Goal: Task Accomplishment & Management: Manage account settings

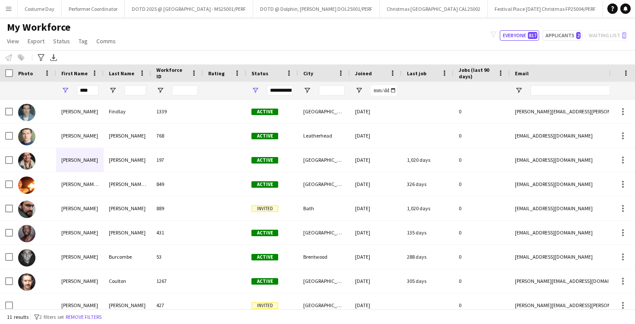
scroll to position [0, 292]
click at [13, 11] on button "Menu" at bounding box center [8, 8] width 17 height 17
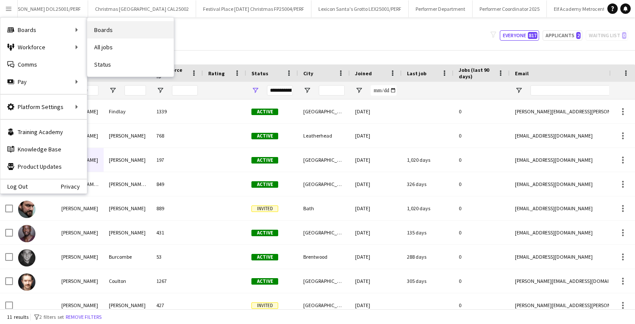
click at [108, 30] on link "Boards" at bounding box center [130, 29] width 86 height 17
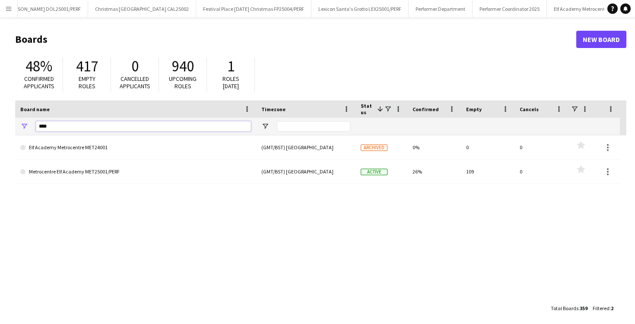
click at [130, 130] on input "****" at bounding box center [143, 126] width 215 height 10
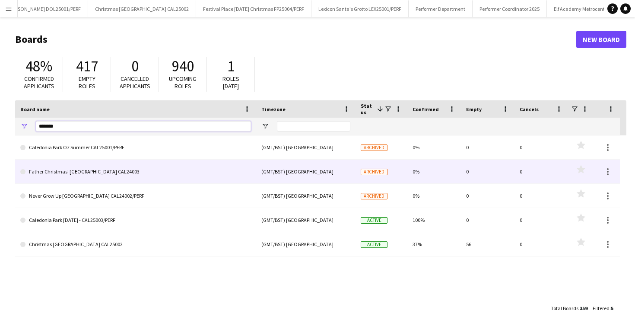
type input "*******"
click at [119, 169] on link "Father Christmas' [GEOGRAPHIC_DATA] CAL24003" at bounding box center [135, 171] width 231 height 24
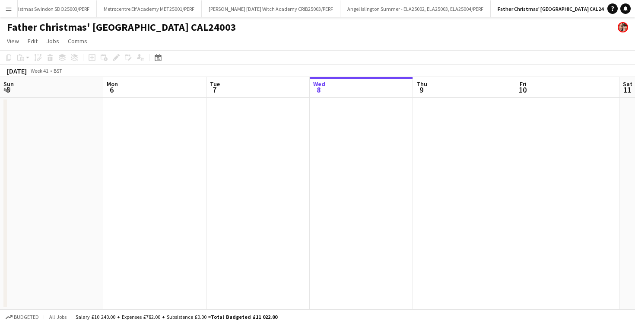
scroll to position [0, 207]
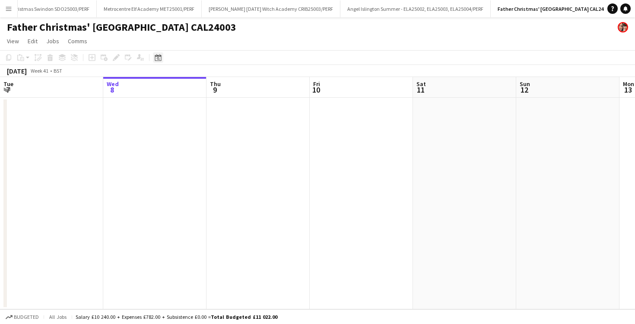
click at [155, 54] on div "Date picker" at bounding box center [158, 57] width 10 height 10
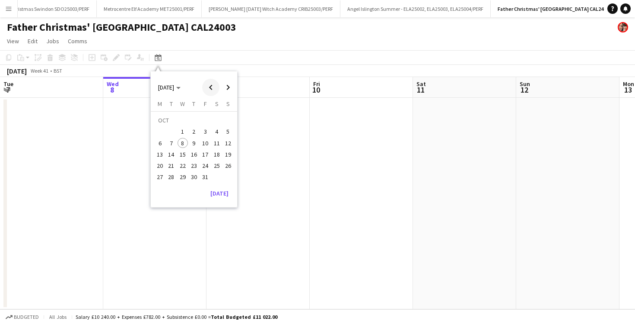
click at [210, 91] on span "Previous month" at bounding box center [210, 87] width 17 height 17
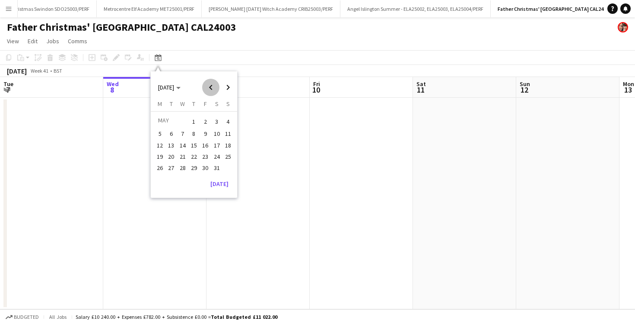
click at [210, 91] on span "Previous month" at bounding box center [210, 87] width 17 height 17
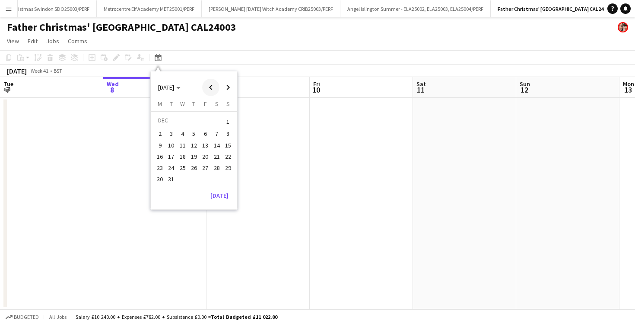
click at [210, 91] on span "Previous month" at bounding box center [210, 87] width 17 height 17
click at [196, 144] on span "14" at bounding box center [194, 145] width 10 height 10
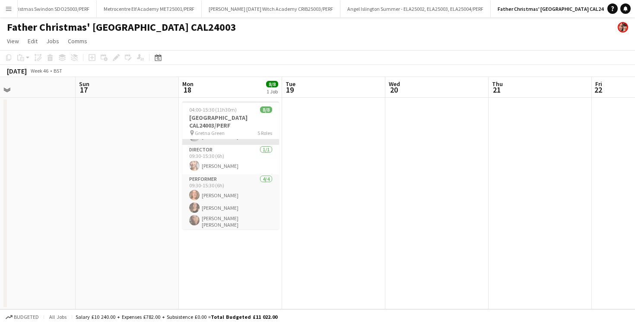
scroll to position [95, 0]
click at [6, 11] on app-icon "Menu" at bounding box center [8, 8] width 7 height 7
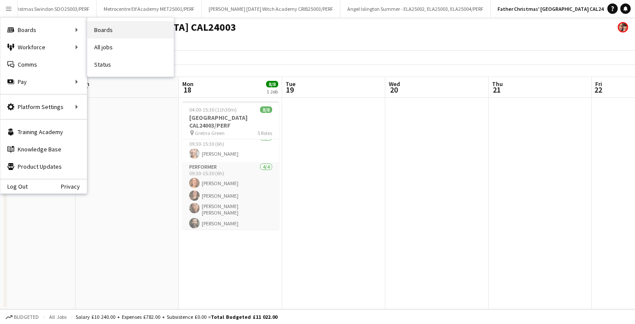
click at [109, 28] on link "Boards" at bounding box center [130, 29] width 86 height 17
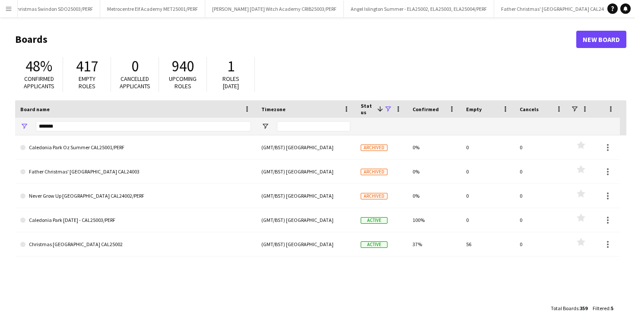
click at [386, 111] on span at bounding box center [388, 109] width 8 height 8
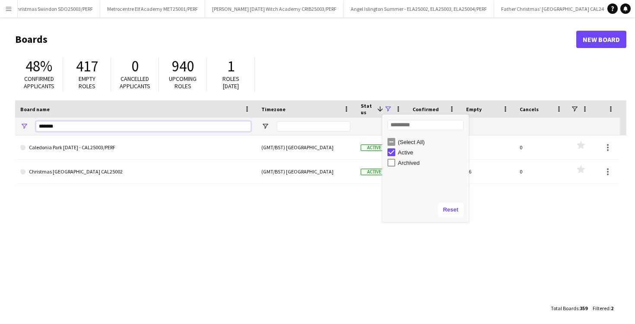
click at [131, 126] on input "*******" at bounding box center [143, 126] width 215 height 10
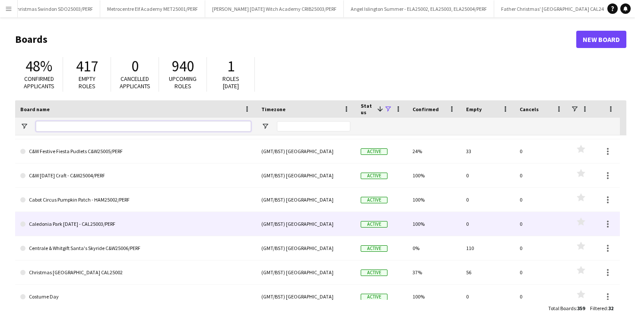
scroll to position [118, 0]
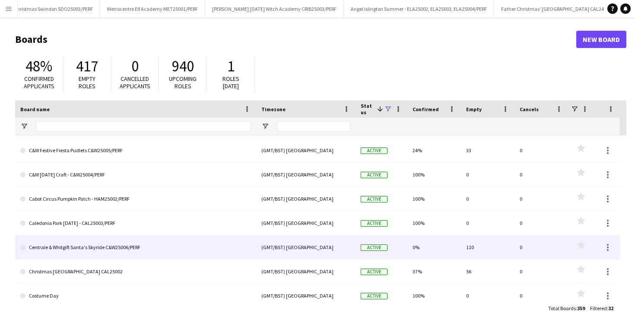
click at [196, 252] on link "Centrale & Whitgift Santa's Skyride C&W25006/PERF" at bounding box center [135, 247] width 231 height 24
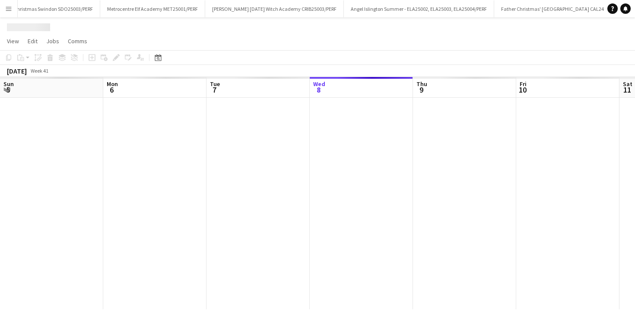
scroll to position [0, 207]
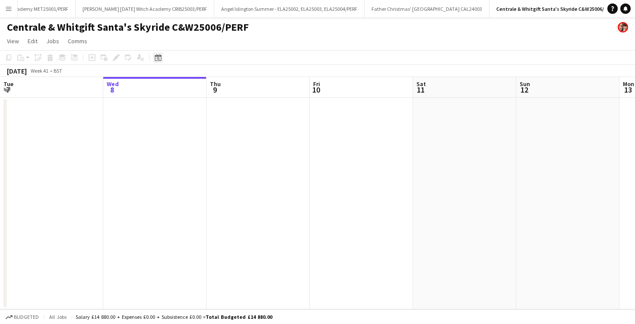
click at [159, 60] on icon "Date picker" at bounding box center [158, 57] width 7 height 7
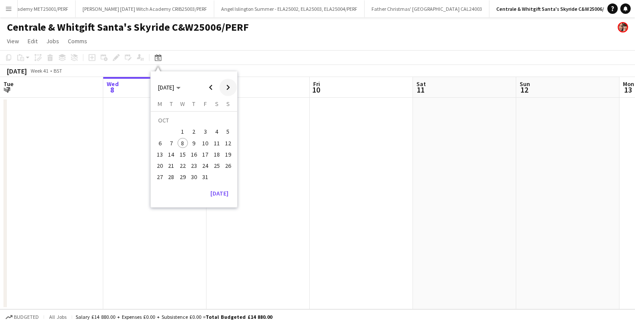
click at [229, 86] on span "Next month" at bounding box center [228, 87] width 17 height 17
click at [184, 150] on button "12" at bounding box center [182, 145] width 11 height 11
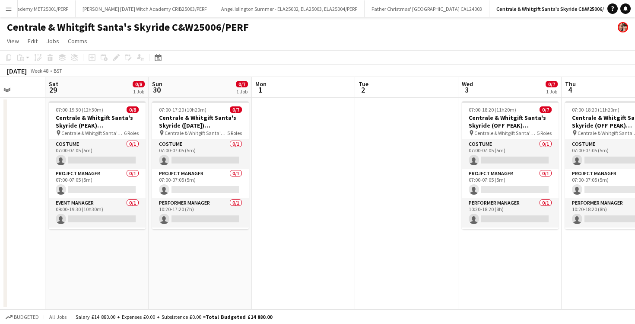
scroll to position [0, 303]
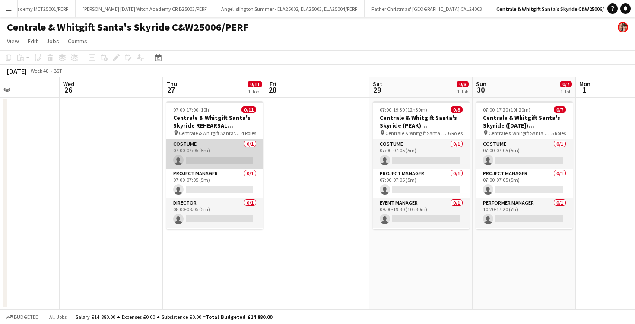
click at [236, 156] on app-card-role "Costume 0/1 07:00-07:05 (5m) single-neutral-actions" at bounding box center [214, 153] width 97 height 29
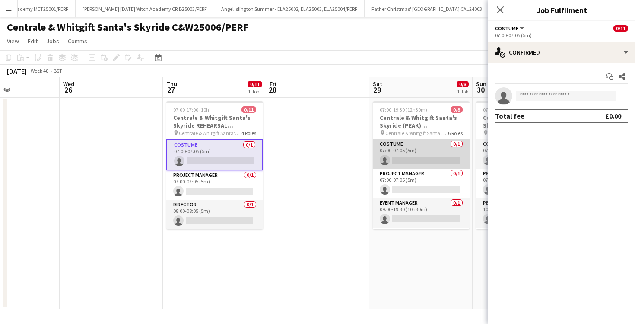
click at [408, 155] on app-card-role "Costume 0/1 07:00-07:05 (5m) single-neutral-actions" at bounding box center [421, 153] width 97 height 29
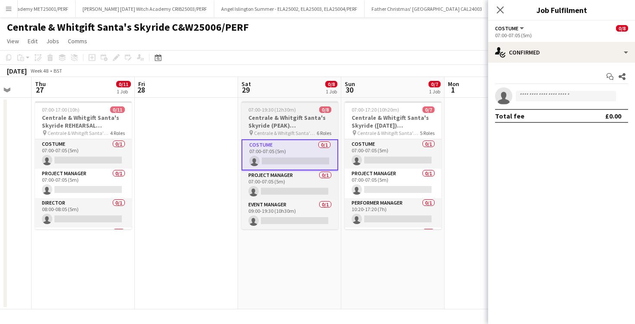
scroll to position [0, 277]
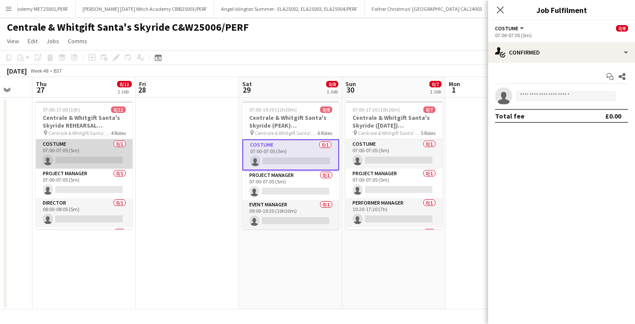
click at [91, 152] on app-card-role "Costume 0/1 07:00-07:05 (5m) single-neutral-actions" at bounding box center [84, 153] width 97 height 29
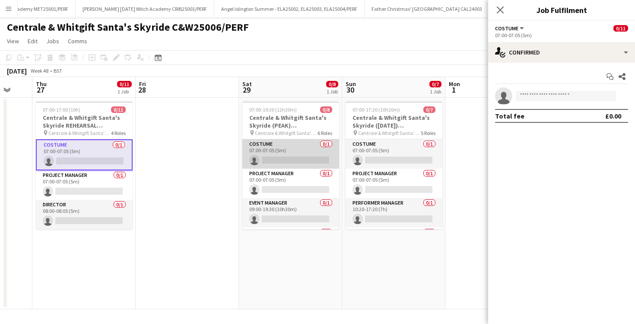
click at [299, 154] on app-card-role "Costume 0/1 07:00-07:05 (5m) single-neutral-actions" at bounding box center [290, 153] width 97 height 29
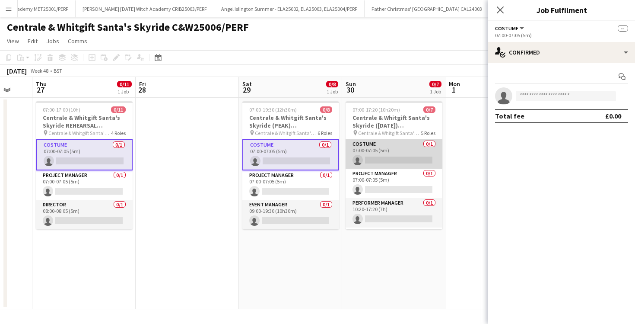
click at [383, 163] on app-card-role "Costume 0/1 07:00-07:05 (5m) single-neutral-actions" at bounding box center [394, 153] width 97 height 29
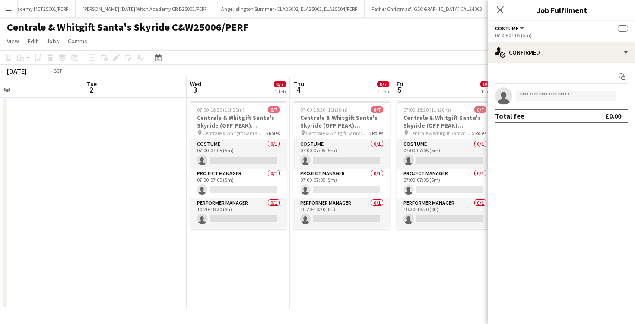
scroll to position [0, 338]
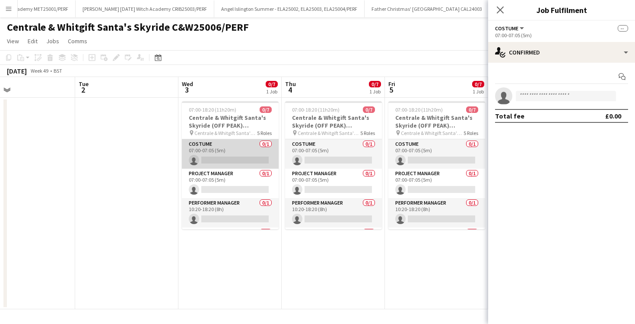
click at [203, 148] on app-card-role "Costume 0/1 07:00-07:05 (5m) single-neutral-actions" at bounding box center [230, 153] width 97 height 29
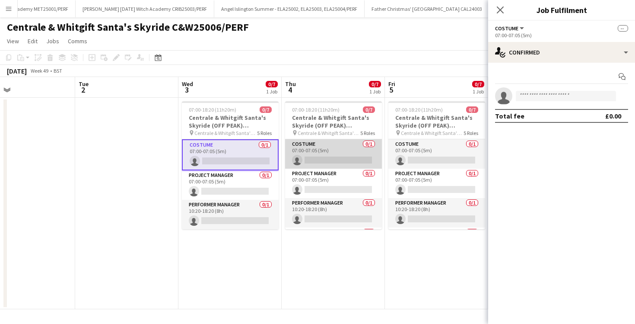
click at [313, 153] on app-card-role "Costume 0/1 07:00-07:05 (5m) single-neutral-actions" at bounding box center [333, 153] width 97 height 29
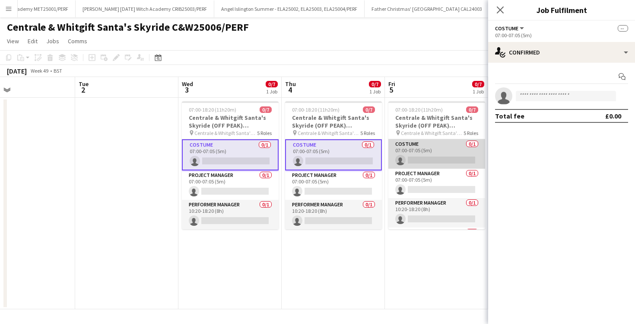
click at [421, 155] on app-card-role "Costume 0/1 07:00-07:05 (5m) single-neutral-actions" at bounding box center [437, 153] width 97 height 29
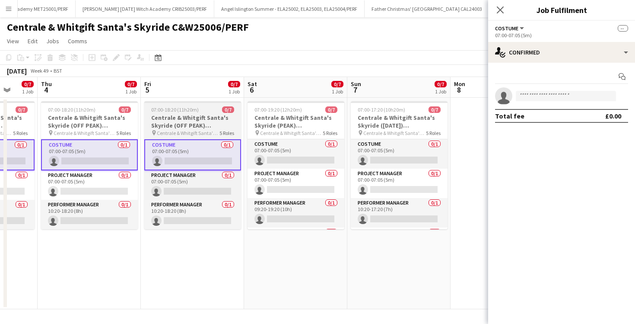
scroll to position [0, 383]
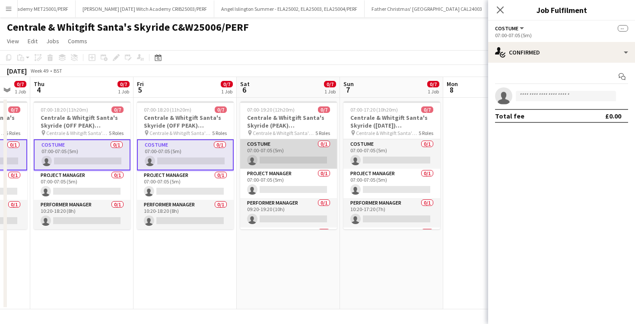
click at [252, 152] on app-card-role "Costume 0/1 07:00-07:05 (5m) single-neutral-actions" at bounding box center [288, 153] width 97 height 29
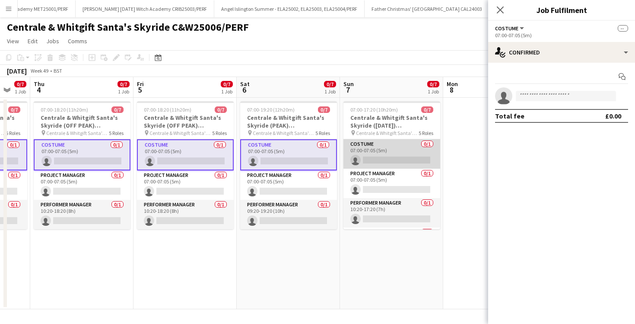
click at [379, 150] on app-card-role "Costume 0/1 07:00-07:05 (5m) single-neutral-actions" at bounding box center [392, 153] width 97 height 29
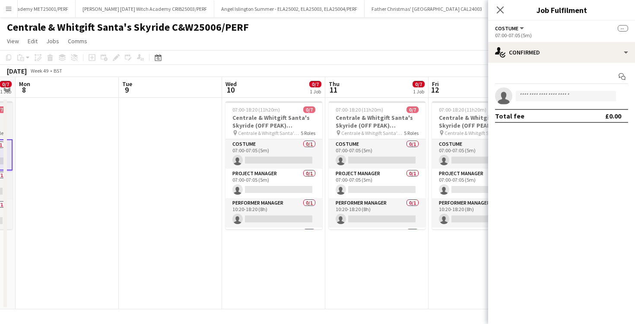
scroll to position [0, 399]
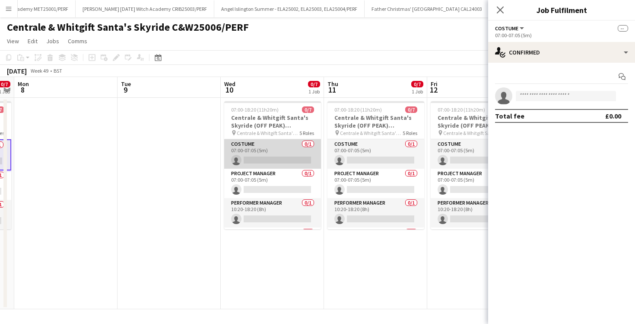
click at [281, 148] on app-card-role "Costume 0/1 07:00-07:05 (5m) single-neutral-actions" at bounding box center [272, 153] width 97 height 29
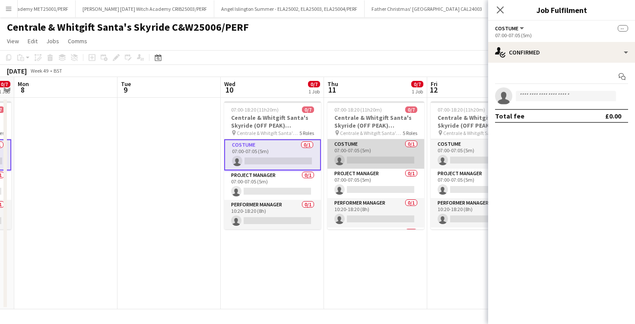
click at [370, 154] on app-card-role "Costume 0/1 07:00-07:05 (5m) single-neutral-actions" at bounding box center [376, 153] width 97 height 29
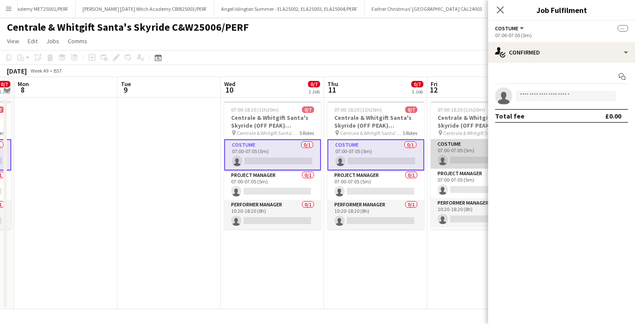
click at [450, 153] on app-card-role "Costume 0/1 07:00-07:05 (5m) single-neutral-actions" at bounding box center [479, 153] width 97 height 29
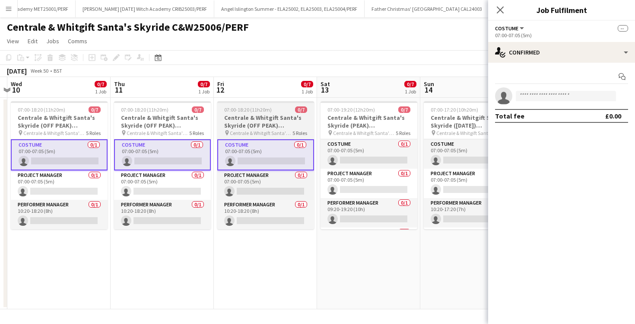
scroll to position [0, 429]
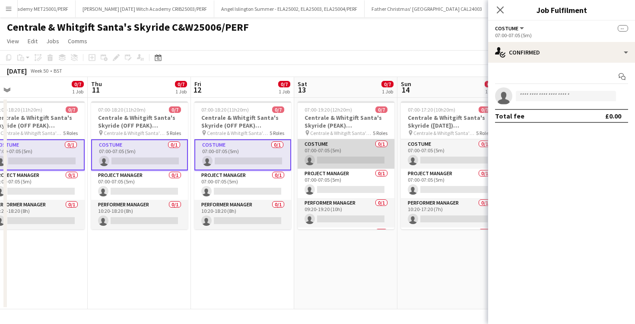
click at [348, 151] on app-card-role "Costume 0/1 07:00-07:05 (5m) single-neutral-actions" at bounding box center [346, 153] width 97 height 29
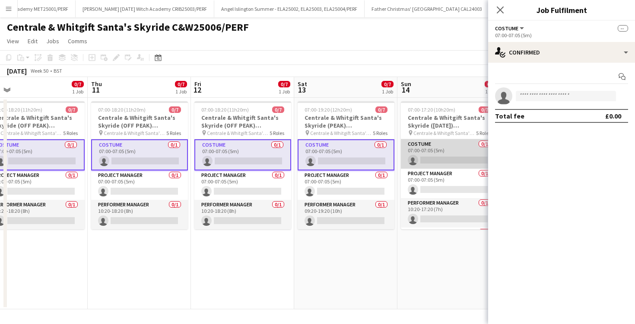
click at [432, 159] on app-card-role "Costume 0/1 07:00-07:05 (5m) single-neutral-actions" at bounding box center [449, 153] width 97 height 29
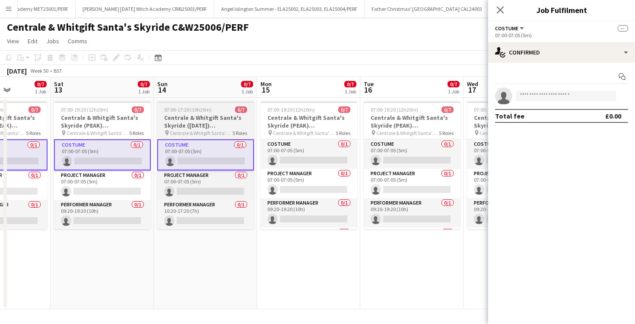
scroll to position [0, 263]
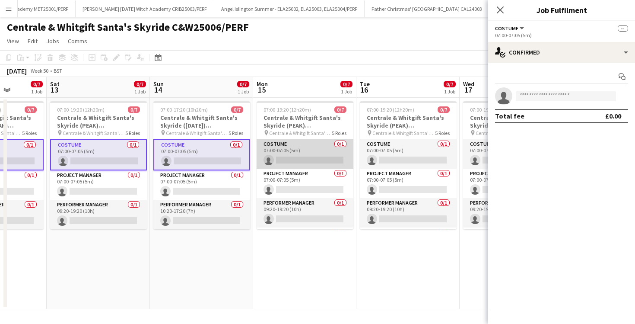
click at [290, 151] on app-card-role "Costume 0/1 07:00-07:05 (5m) single-neutral-actions" at bounding box center [305, 153] width 97 height 29
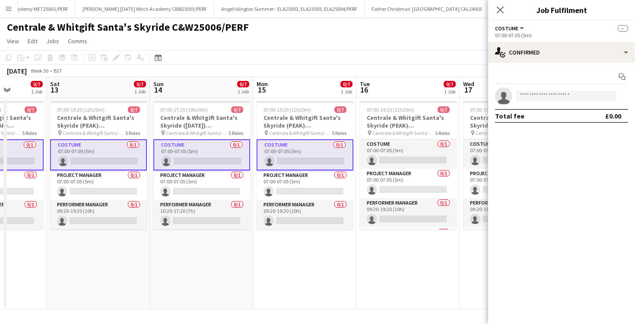
click at [357, 155] on app-date-cell "07:00-19:20 (12h20m) 0/7 Centrale & Whitgift Santa's Skyride (PEAK) C&W25006/PE…" at bounding box center [408, 203] width 103 height 211
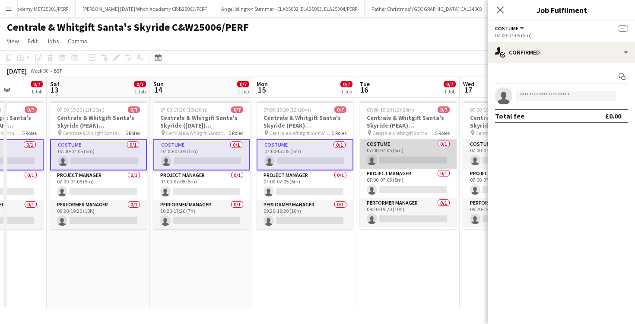
click at [381, 153] on app-card-role "Costume 0/1 07:00-07:05 (5m) single-neutral-actions" at bounding box center [408, 153] width 97 height 29
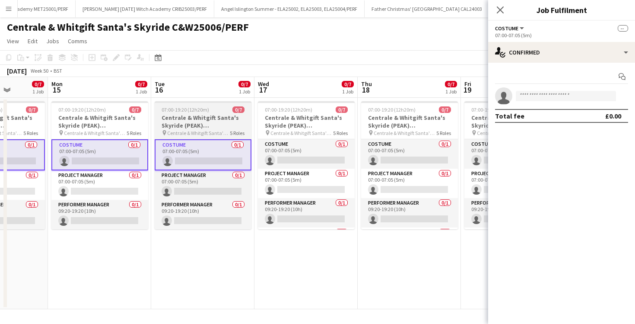
scroll to position [0, 282]
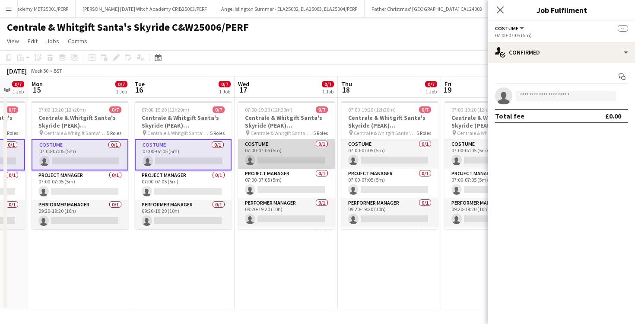
click at [266, 156] on app-card-role "Costume 0/1 07:00-07:05 (5m) single-neutral-actions" at bounding box center [286, 153] width 97 height 29
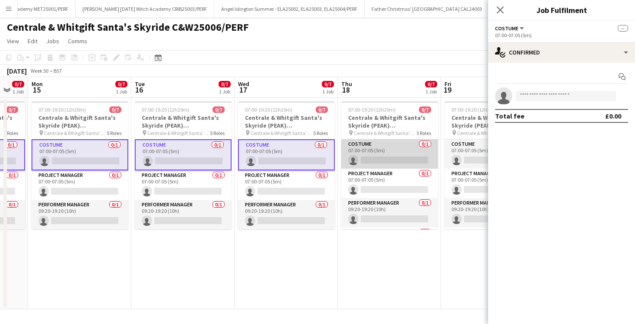
click at [394, 153] on app-card-role "Costume 0/1 07:00-07:05 (5m) single-neutral-actions" at bounding box center [389, 153] width 97 height 29
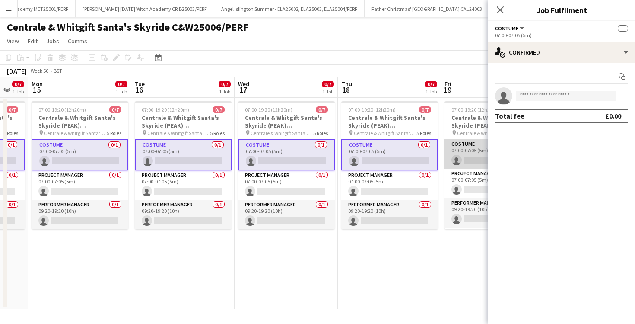
click at [464, 156] on app-card-role "Costume 0/1 07:00-07:05 (5m) single-neutral-actions" at bounding box center [493, 153] width 97 height 29
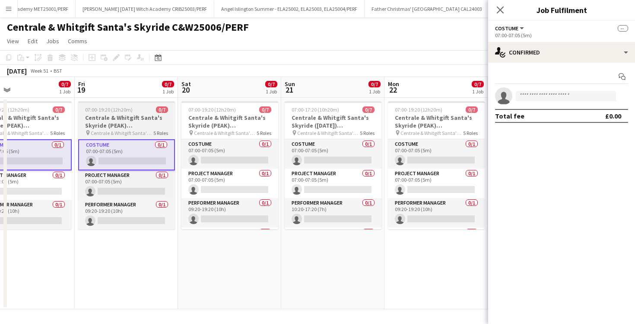
scroll to position [0, 291]
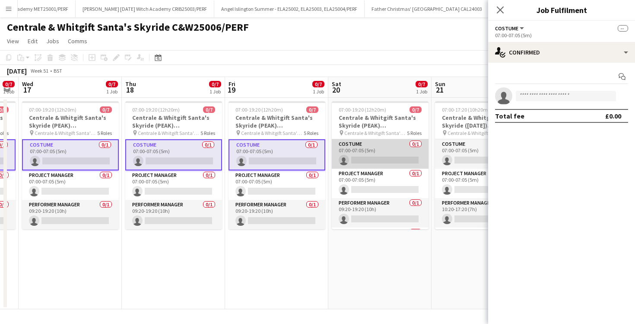
click at [359, 150] on app-card-role "Costume 0/1 07:00-07:05 (5m) single-neutral-actions" at bounding box center [380, 153] width 97 height 29
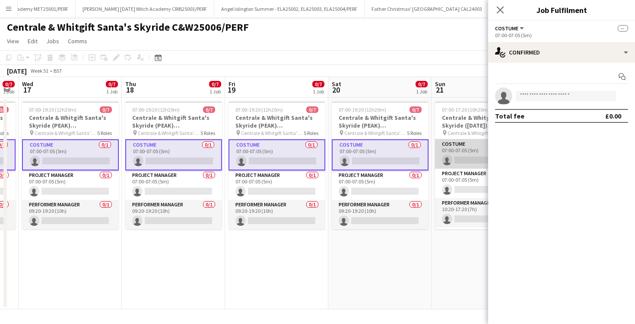
click at [454, 147] on app-card-role "Costume 0/1 07:00-07:05 (5m) single-neutral-actions" at bounding box center [483, 153] width 97 height 29
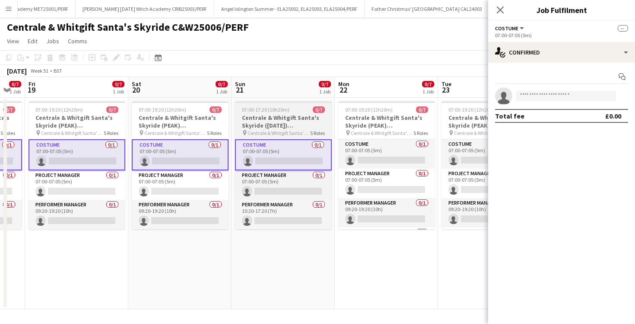
scroll to position [0, 299]
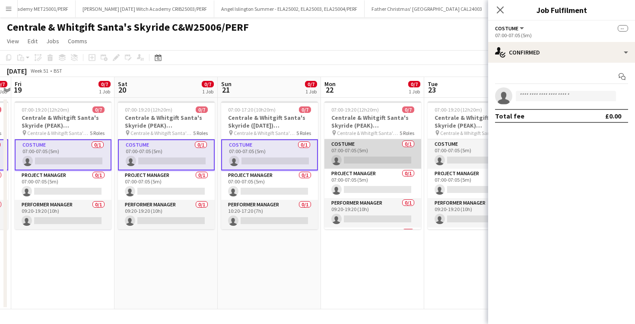
click at [372, 149] on app-card-role "Costume 0/1 07:00-07:05 (5m) single-neutral-actions" at bounding box center [373, 153] width 97 height 29
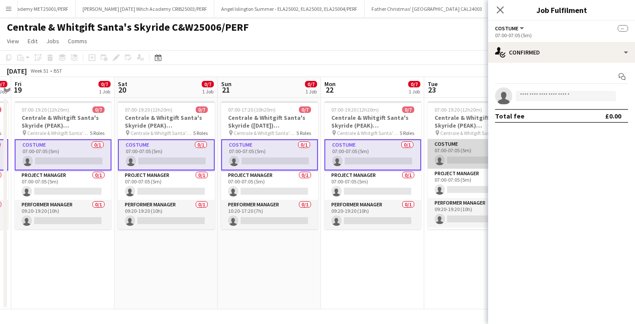
click at [441, 153] on app-card-role "Costume 0/1 07:00-07:05 (5m) single-neutral-actions" at bounding box center [476, 153] width 97 height 29
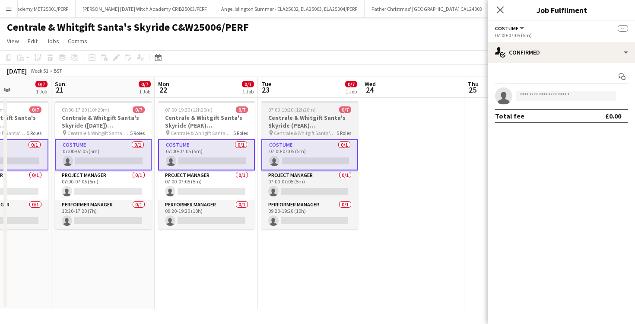
scroll to position [0, 258]
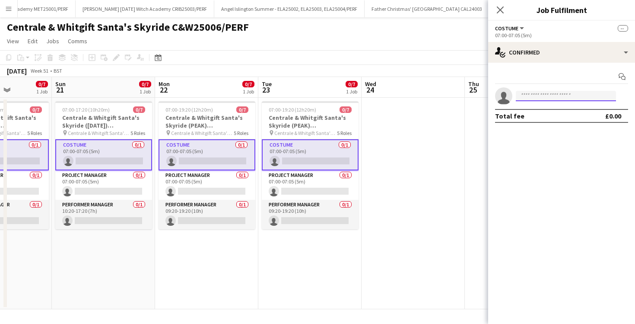
click at [570, 92] on input at bounding box center [566, 96] width 100 height 10
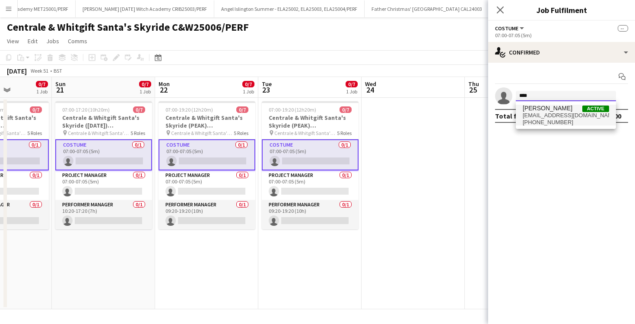
type input "****"
click at [575, 110] on span "Faye freeman Active" at bounding box center [566, 108] width 86 height 7
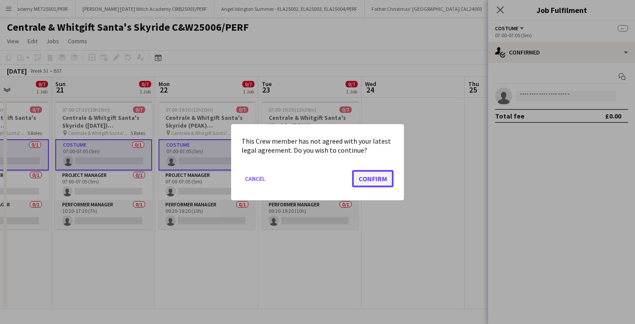
click at [381, 178] on button "Confirm" at bounding box center [372, 177] width 41 height 17
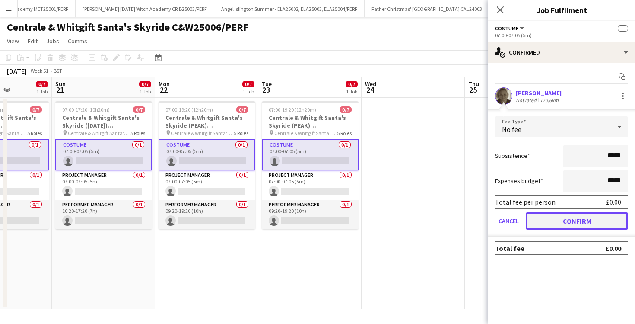
click at [548, 218] on button "Confirm" at bounding box center [577, 220] width 102 height 17
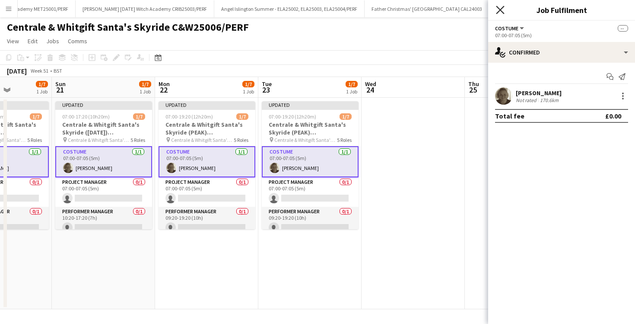
click at [502, 8] on icon at bounding box center [500, 10] width 8 height 8
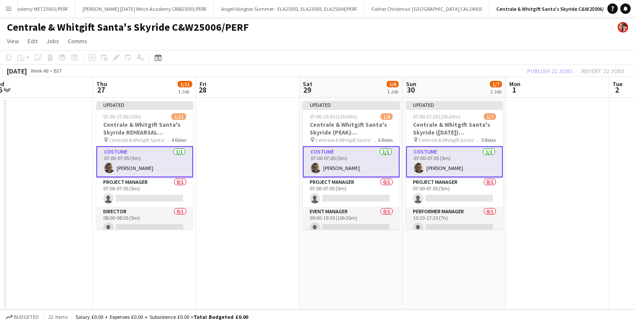
scroll to position [0, 210]
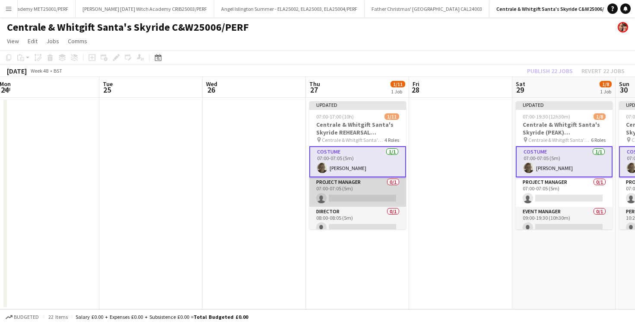
click at [358, 189] on app-card-role "Project Manager 0/1 07:00-07:05 (5m) single-neutral-actions" at bounding box center [357, 191] width 97 height 29
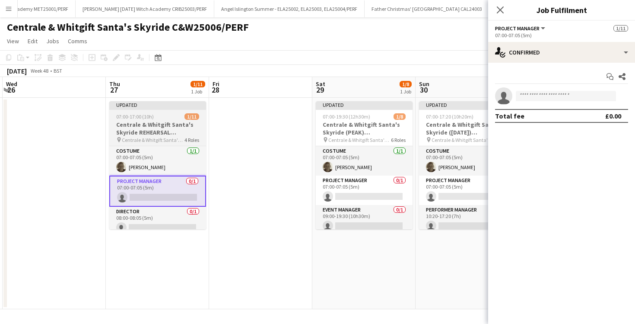
scroll to position [0, 411]
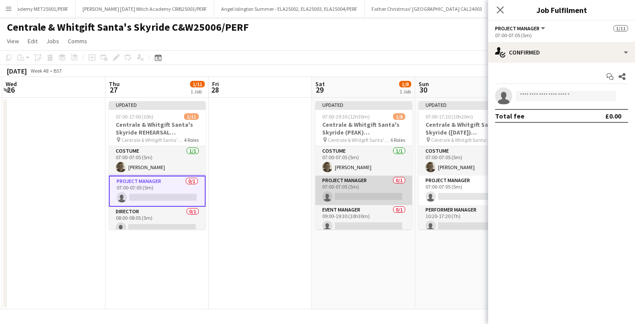
click at [367, 187] on app-card-role "Project Manager 0/1 07:00-07:05 (5m) single-neutral-actions" at bounding box center [363, 189] width 97 height 29
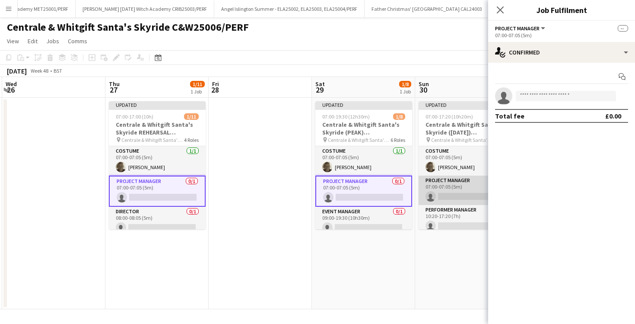
click at [426, 192] on app-card-role "Project Manager 0/1 07:00-07:05 (5m) single-neutral-actions" at bounding box center [467, 189] width 97 height 29
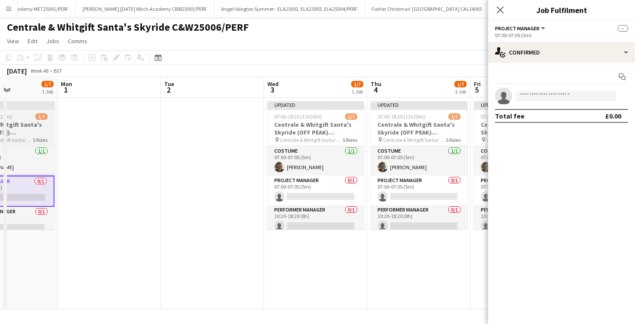
scroll to position [0, 261]
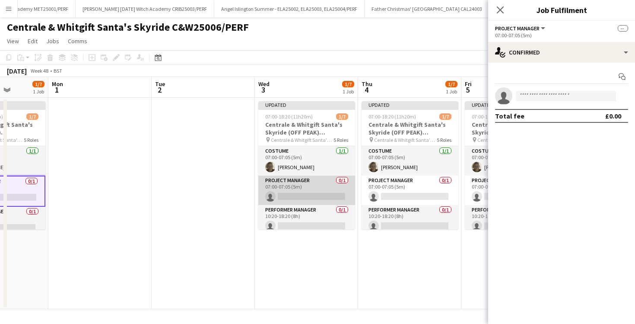
click at [282, 184] on app-card-role "Project Manager 0/1 07:00-07:05 (5m) single-neutral-actions" at bounding box center [306, 189] width 97 height 29
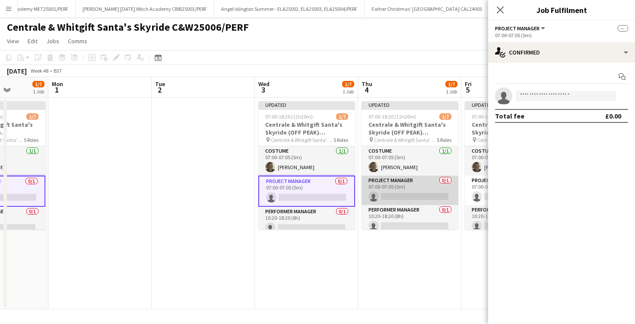
click at [387, 191] on app-card-role "Project Manager 0/1 07:00-07:05 (5m) single-neutral-actions" at bounding box center [410, 189] width 97 height 29
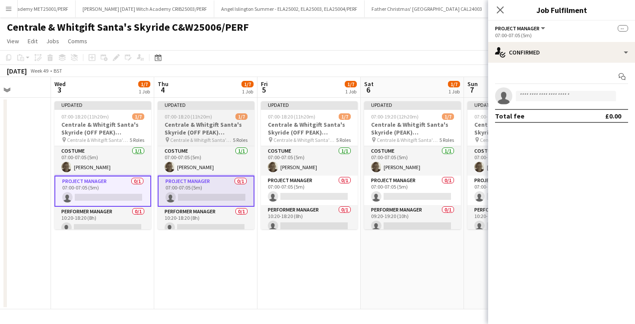
scroll to position [0, 269]
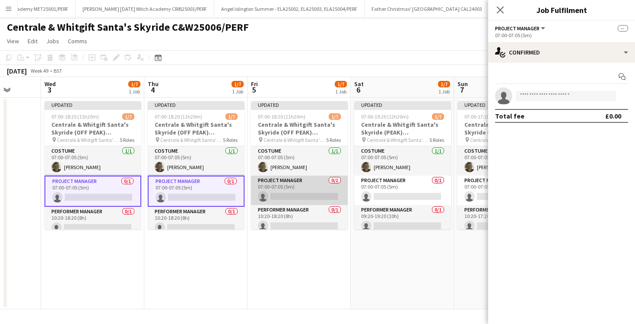
click at [284, 188] on app-card-role "Project Manager 0/1 07:00-07:05 (5m) single-neutral-actions" at bounding box center [299, 189] width 97 height 29
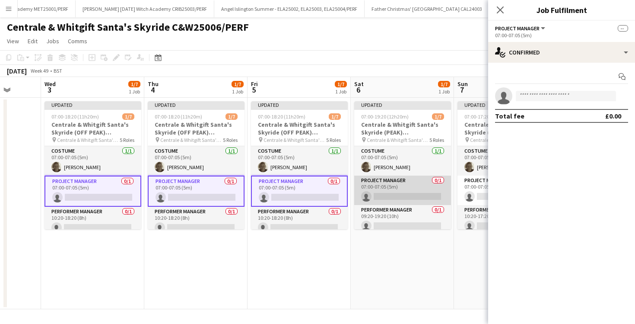
click at [383, 192] on app-card-role "Project Manager 0/1 07:00-07:05 (5m) single-neutral-actions" at bounding box center [402, 189] width 97 height 29
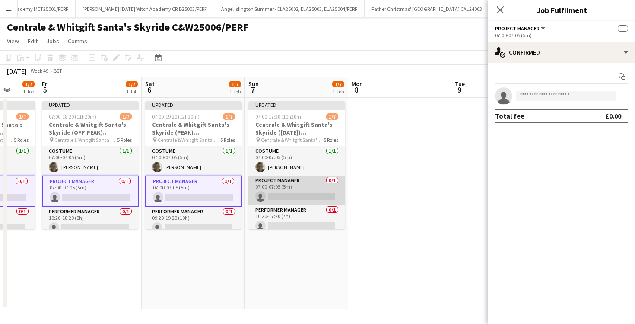
click at [295, 195] on app-card-role "Project Manager 0/1 07:00-07:05 (5m) single-neutral-actions" at bounding box center [297, 189] width 97 height 29
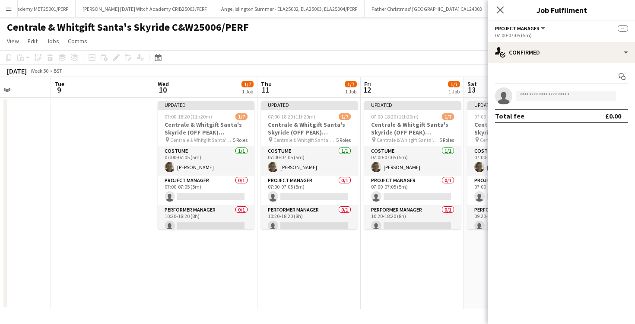
scroll to position [0, 259]
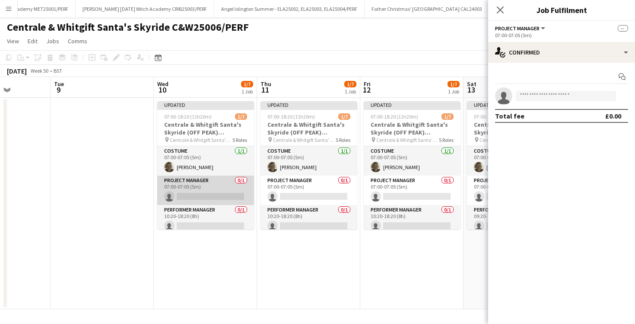
click at [199, 185] on app-card-role "Project Manager 0/1 07:00-07:05 (5m) single-neutral-actions" at bounding box center [205, 189] width 97 height 29
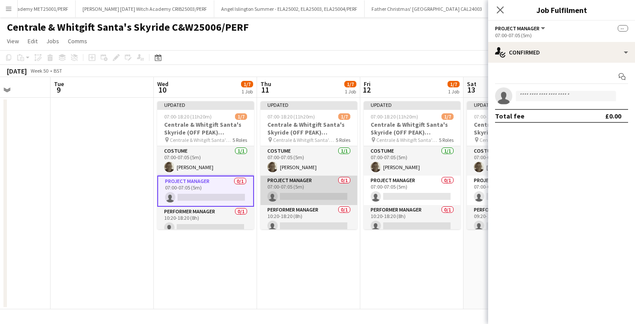
click at [302, 189] on app-card-role "Project Manager 0/1 07:00-07:05 (5m) single-neutral-actions" at bounding box center [309, 189] width 97 height 29
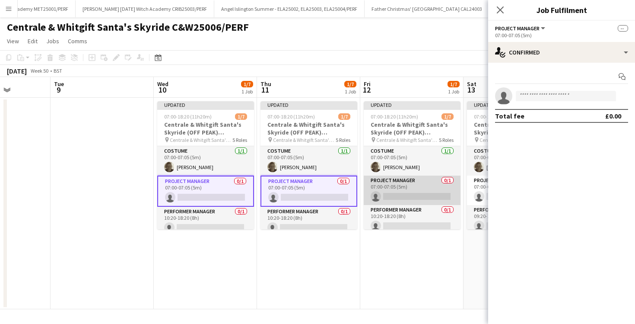
click at [407, 194] on app-card-role "Project Manager 0/1 07:00-07:05 (5m) single-neutral-actions" at bounding box center [412, 189] width 97 height 29
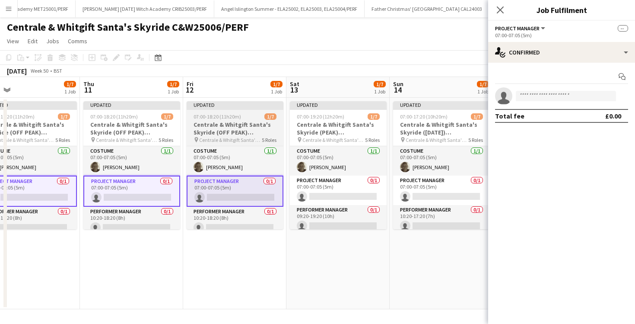
scroll to position [0, 231]
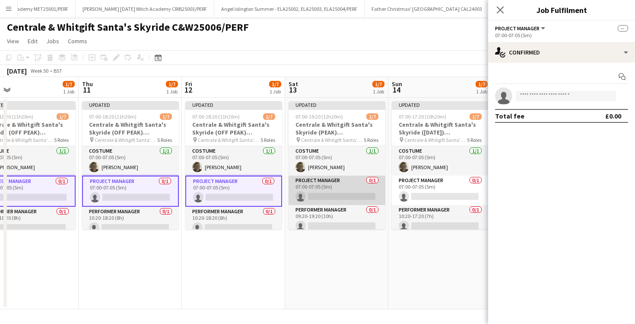
click at [347, 185] on app-card-role "Project Manager 0/1 07:00-07:05 (5m) single-neutral-actions" at bounding box center [337, 189] width 97 height 29
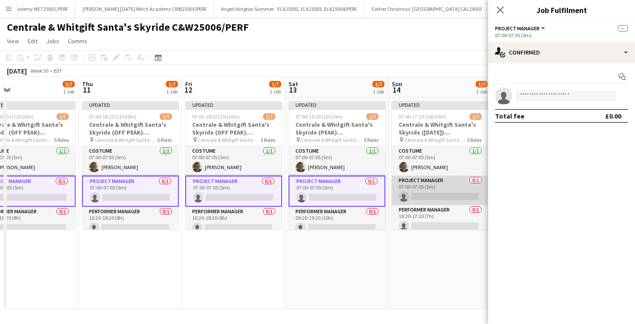
click at [416, 189] on app-card-role "Project Manager 0/1 07:00-07:05 (5m) single-neutral-actions" at bounding box center [440, 189] width 97 height 29
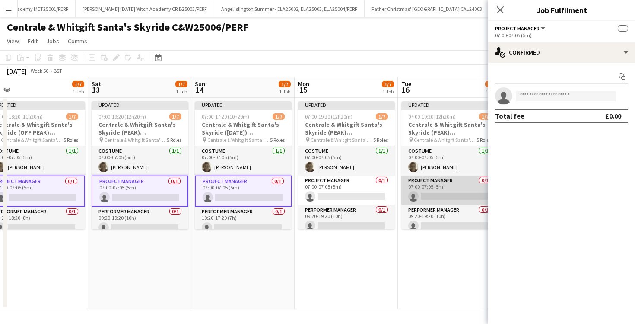
scroll to position [0, 225]
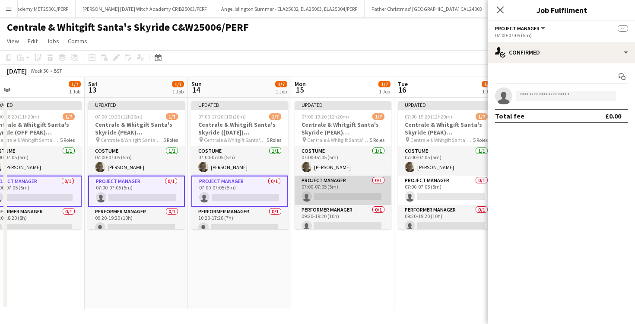
click at [365, 188] on app-card-role "Project Manager 0/1 07:00-07:05 (5m) single-neutral-actions" at bounding box center [343, 189] width 97 height 29
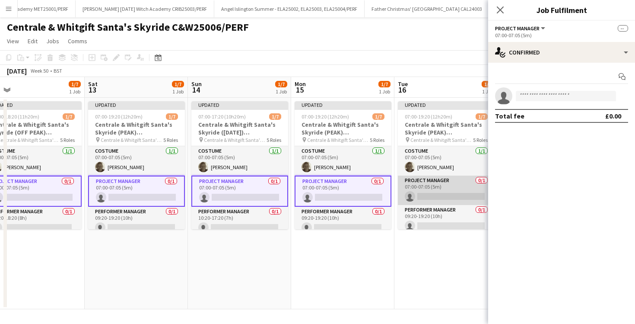
click at [450, 192] on app-card-role "Project Manager 0/1 07:00-07:05 (5m) single-neutral-actions" at bounding box center [446, 189] width 97 height 29
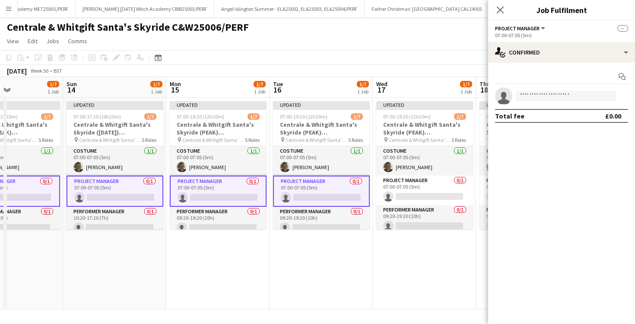
scroll to position [0, 358]
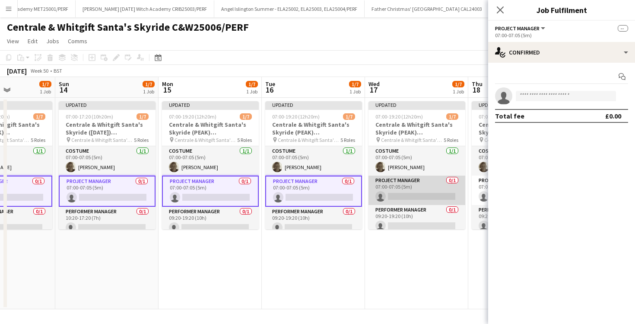
click at [398, 191] on app-card-role "Project Manager 0/1 07:00-07:05 (5m) single-neutral-actions" at bounding box center [417, 189] width 97 height 29
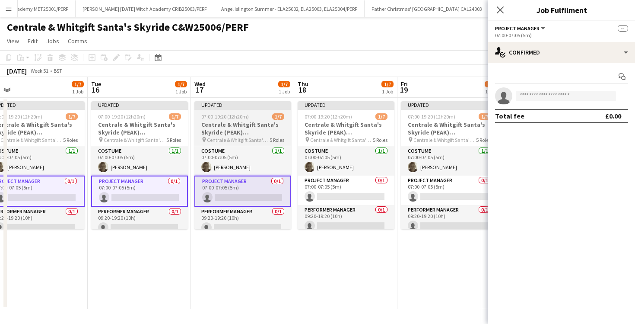
scroll to position [0, 325]
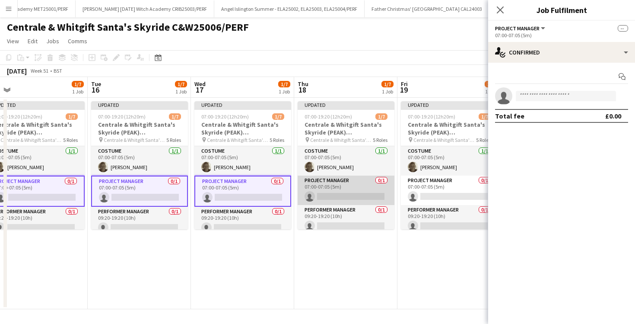
click at [350, 195] on app-card-role "Project Manager 0/1 07:00-07:05 (5m) single-neutral-actions" at bounding box center [346, 189] width 97 height 29
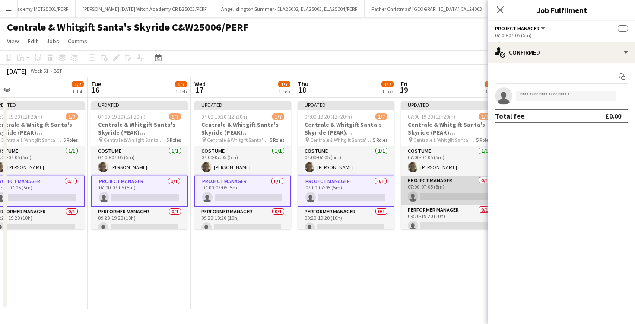
click at [427, 198] on app-card-role "Project Manager 0/1 07:00-07:05 (5m) single-neutral-actions" at bounding box center [449, 189] width 97 height 29
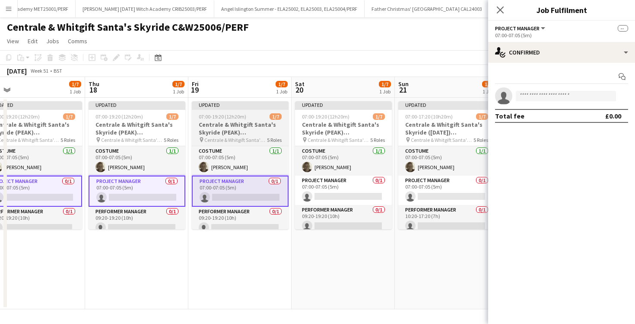
scroll to position [0, 335]
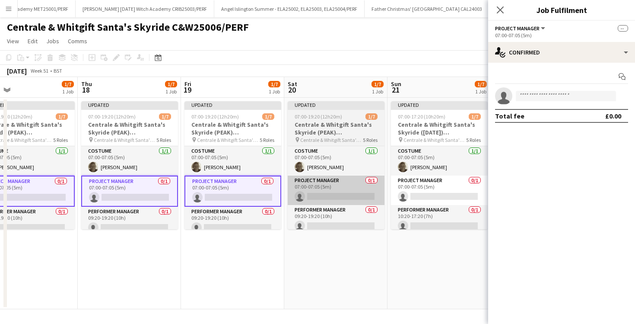
click at [358, 198] on app-card-role "Project Manager 0/1 07:00-07:05 (5m) single-neutral-actions" at bounding box center [336, 189] width 97 height 29
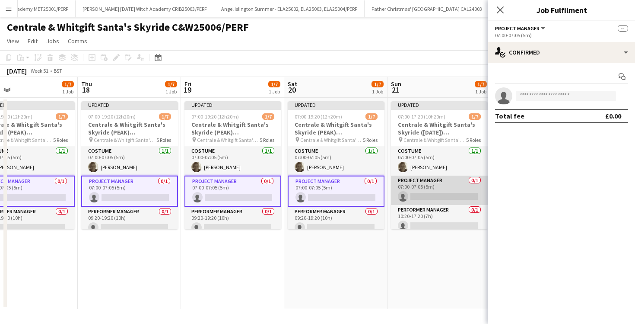
click at [424, 198] on app-card-role "Project Manager 0/1 07:00-07:05 (5m) single-neutral-actions" at bounding box center [439, 189] width 97 height 29
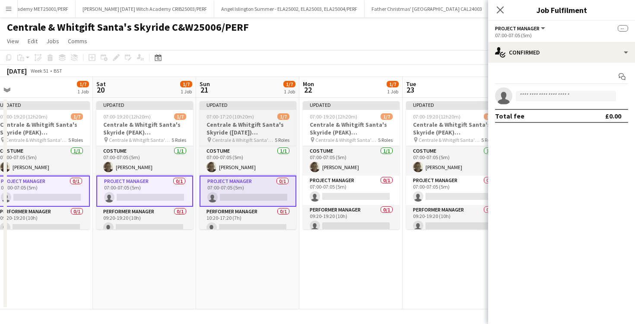
scroll to position [0, 334]
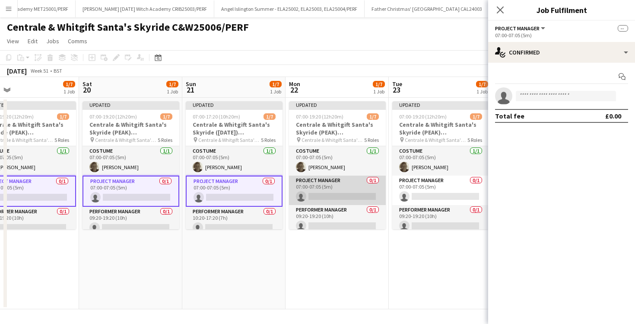
click at [305, 192] on app-card-role "Project Manager 0/1 07:00-07:05 (5m) single-neutral-actions" at bounding box center [337, 189] width 97 height 29
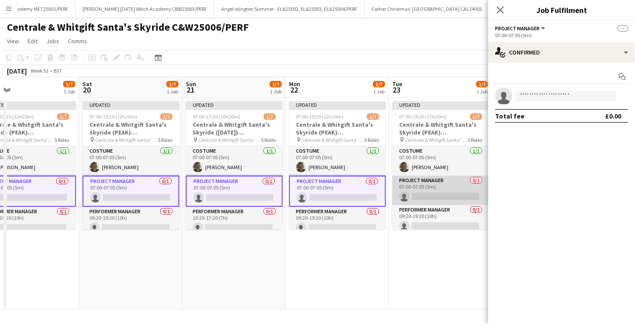
click at [420, 191] on app-card-role "Project Manager 0/1 07:00-07:05 (5m) single-neutral-actions" at bounding box center [440, 189] width 97 height 29
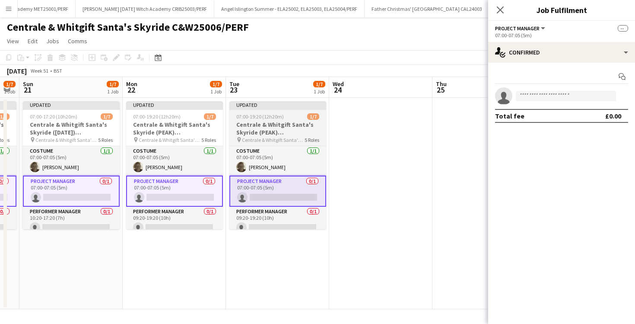
scroll to position [0, 292]
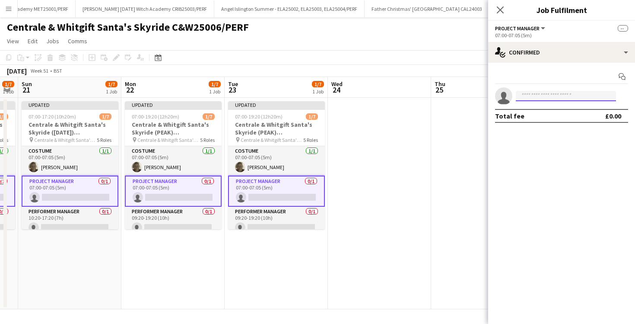
click at [552, 92] on input at bounding box center [566, 96] width 100 height 10
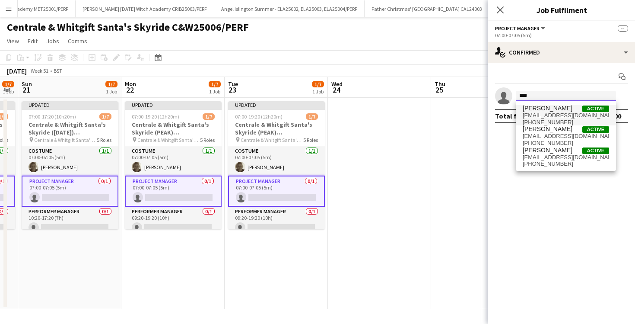
type input "****"
click at [563, 111] on span "Josh Kinnersley" at bounding box center [548, 108] width 50 height 7
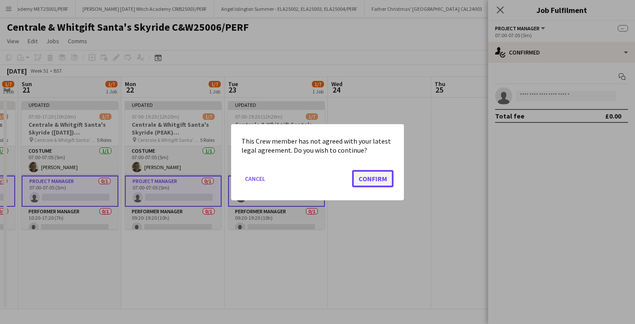
click at [382, 177] on button "Confirm" at bounding box center [372, 177] width 41 height 17
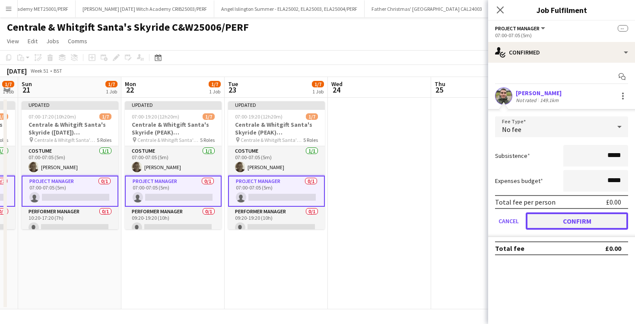
click at [559, 220] on button "Confirm" at bounding box center [577, 220] width 102 height 17
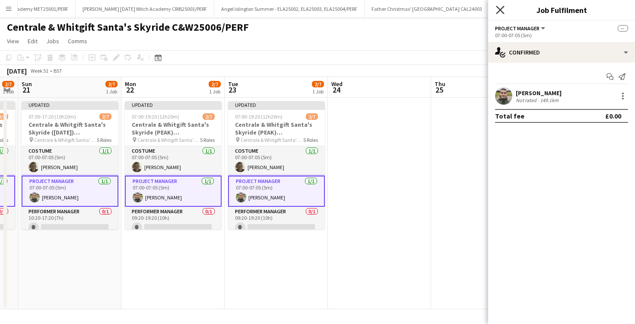
click at [503, 6] on icon "Close pop-in" at bounding box center [500, 10] width 8 height 8
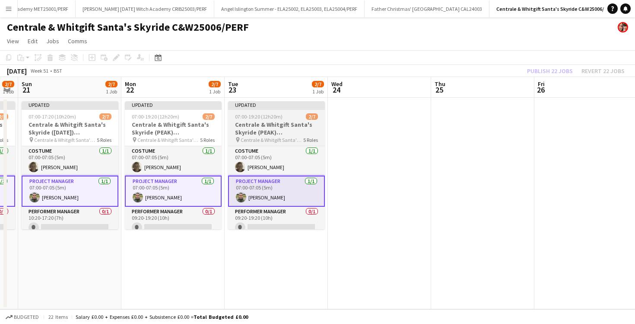
click at [249, 114] on span "07:00-19:20 (12h20m)" at bounding box center [259, 116] width 48 height 6
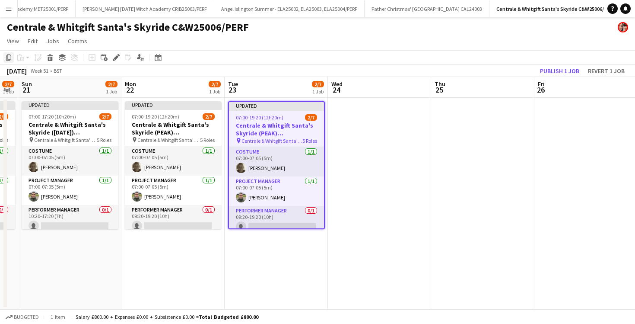
click at [10, 56] on icon "Copy" at bounding box center [8, 57] width 7 height 7
click at [349, 117] on app-date-cell at bounding box center [379, 203] width 103 height 211
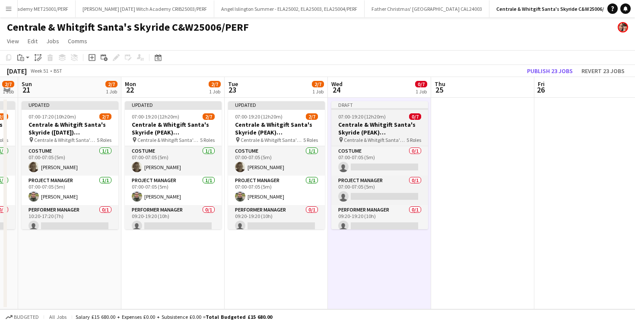
click at [357, 115] on span "07:00-19:20 (12h20m)" at bounding box center [362, 116] width 48 height 6
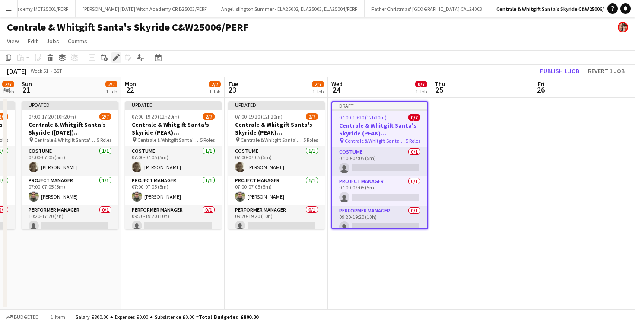
click at [118, 58] on icon "Edit" at bounding box center [116, 57] width 7 height 7
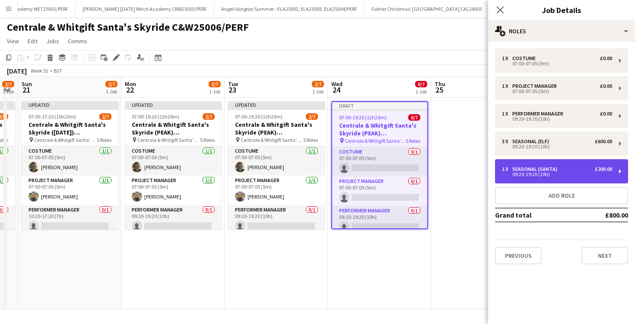
click at [554, 169] on div "Seasonal (Santa)" at bounding box center [537, 169] width 48 height 6
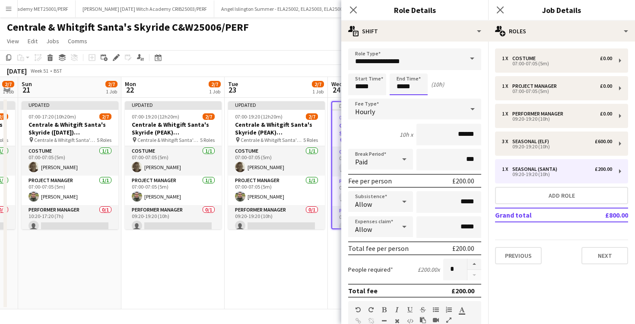
click at [403, 86] on input "*****" at bounding box center [409, 84] width 38 height 22
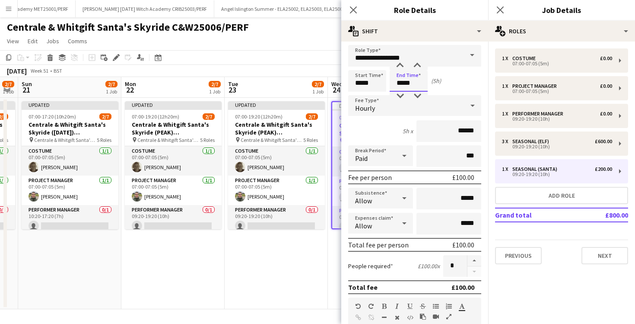
scroll to position [217, 0]
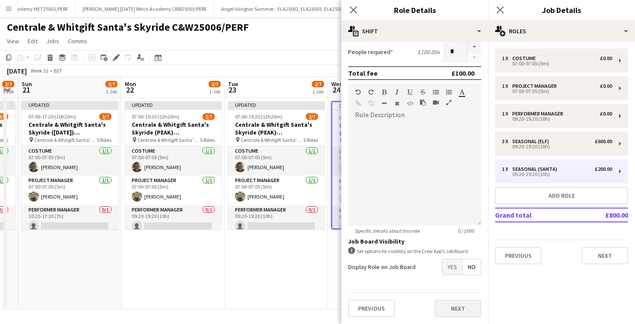
type input "*****"
click at [459, 309] on button "Next" at bounding box center [458, 308] width 47 height 17
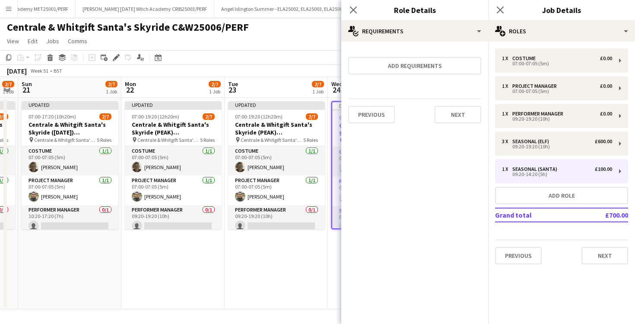
scroll to position [0, 0]
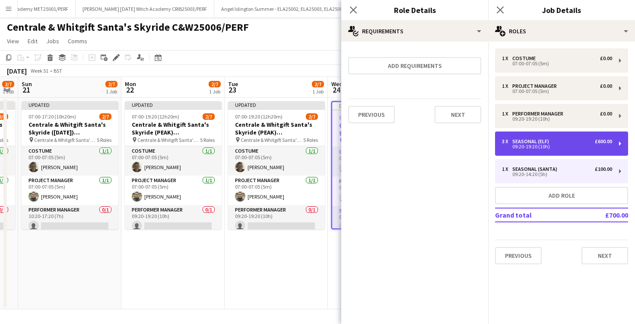
click at [554, 148] on div "09:20-19:20 (10h)" at bounding box center [557, 146] width 110 height 4
type input "**********"
type input "*****"
type input "*"
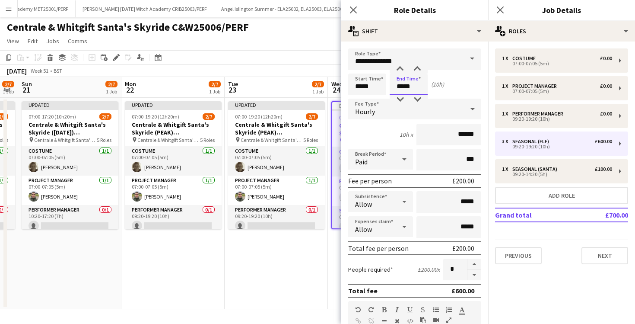
click at [402, 89] on input "*****" at bounding box center [409, 84] width 38 height 22
type input "*****"
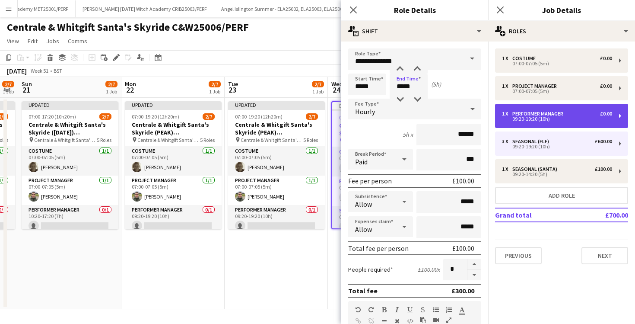
click at [539, 119] on div "09:20-19:20 (10h)" at bounding box center [557, 119] width 110 height 4
type input "**********"
type input "*****"
type input "*"
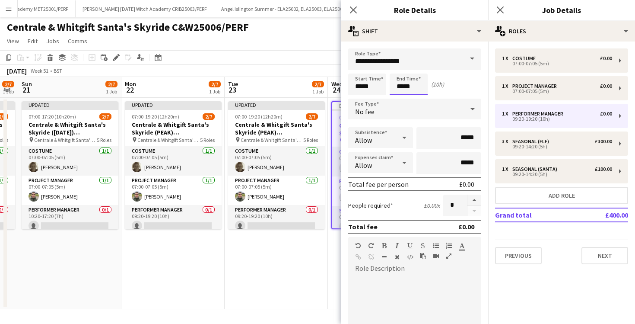
click at [403, 87] on input "*****" at bounding box center [409, 84] width 38 height 22
type input "*****"
click at [355, 10] on icon "Close pop-in" at bounding box center [353, 10] width 8 height 8
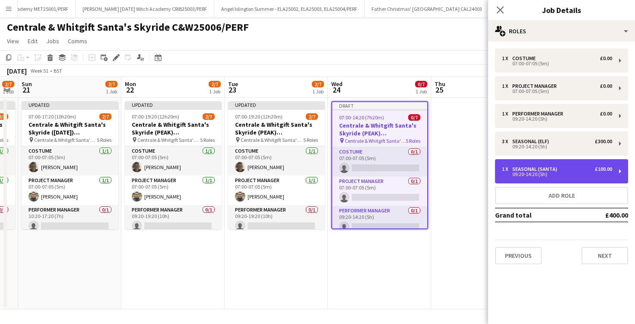
click at [528, 169] on div "Seasonal (Santa)" at bounding box center [537, 169] width 48 height 6
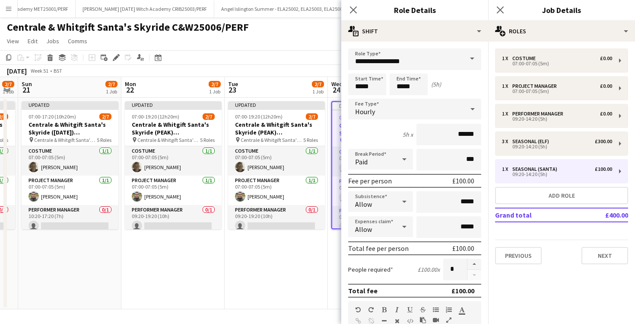
click at [470, 106] on icon at bounding box center [473, 108] width 10 height 17
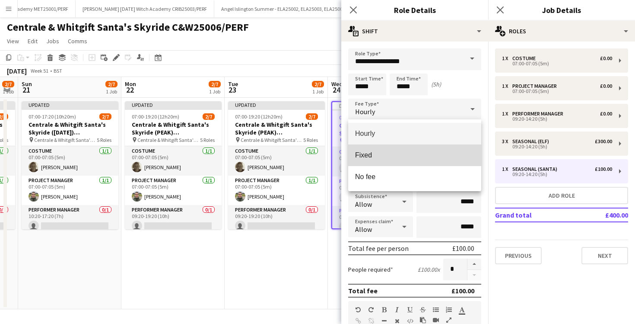
click at [419, 153] on span "Fixed" at bounding box center [414, 155] width 119 height 8
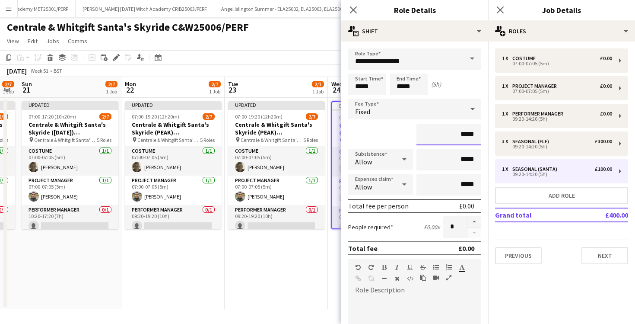
click at [464, 138] on input "*****" at bounding box center [449, 135] width 65 height 22
click at [462, 135] on input "*****" at bounding box center [449, 135] width 65 height 22
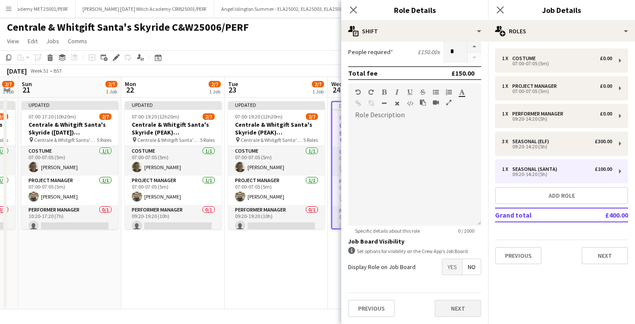
type input "*******"
click at [462, 309] on button "Next" at bounding box center [458, 308] width 47 height 17
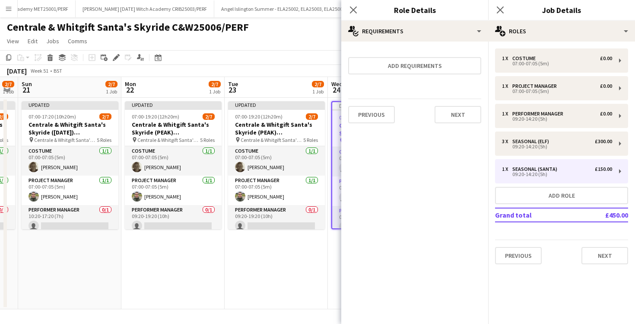
scroll to position [0, 0]
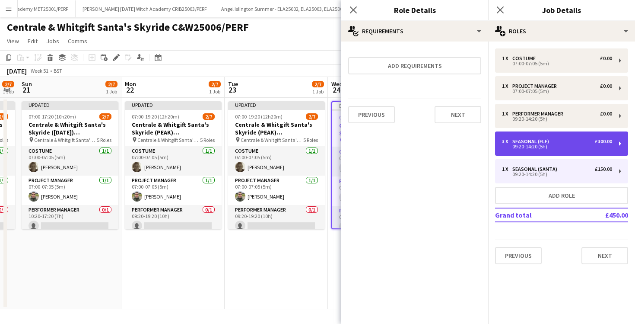
click at [538, 150] on div "3 x Seasonal (Elf) £300.00 09:20-14:20 (5h)" at bounding box center [561, 143] width 133 height 24
type input "**********"
type input "******"
type input "*"
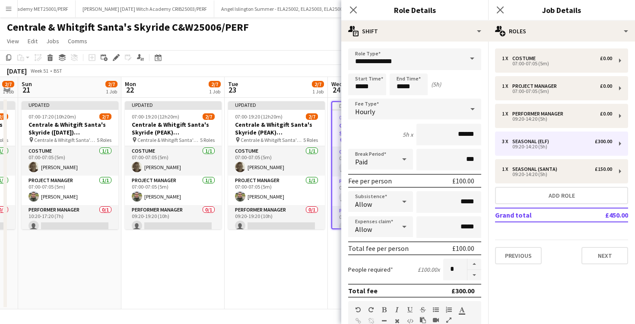
click at [452, 115] on div "Hourly" at bounding box center [406, 109] width 116 height 21
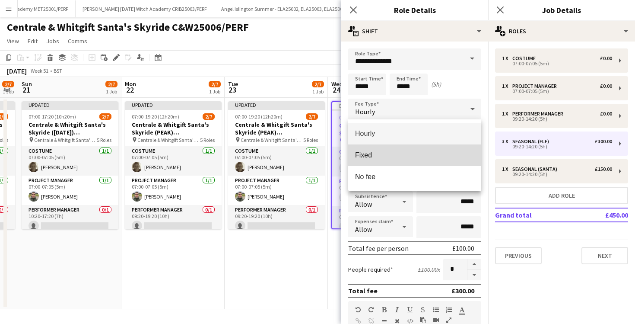
click at [434, 152] on span "Fixed" at bounding box center [414, 155] width 119 height 8
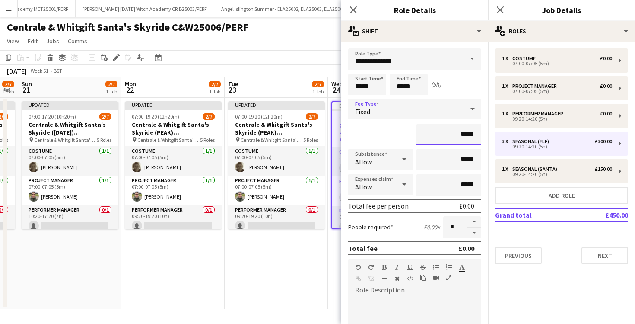
click at [462, 137] on input "*****" at bounding box center [449, 135] width 65 height 22
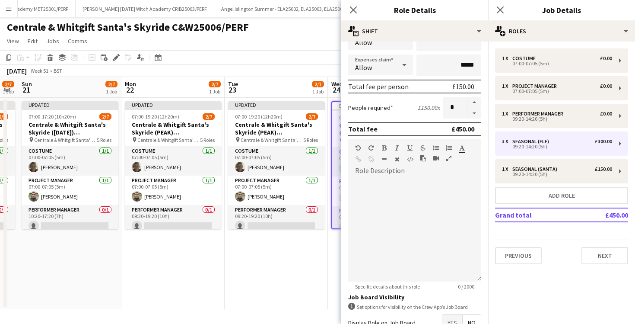
scroll to position [175, 0]
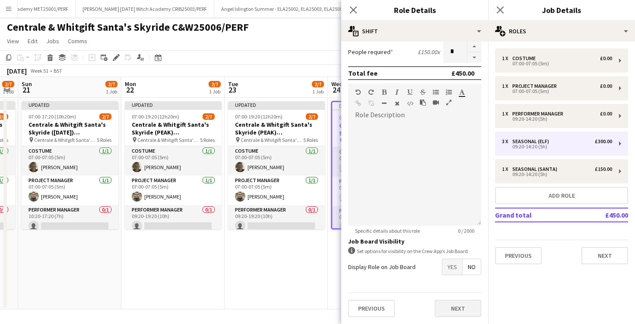
type input "*******"
click at [459, 309] on button "Next" at bounding box center [458, 308] width 47 height 17
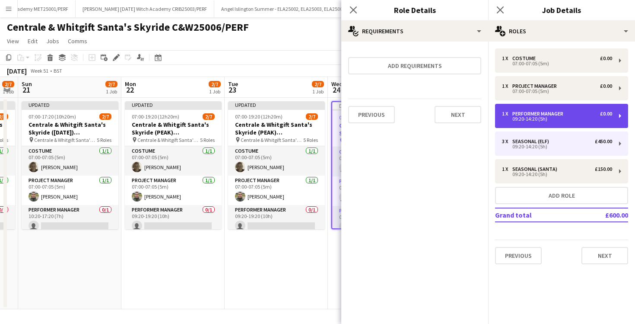
click at [542, 125] on div "1 x Performer Manager £0.00 09:20-14:20 (5h)" at bounding box center [561, 116] width 133 height 24
type input "**********"
type input "*"
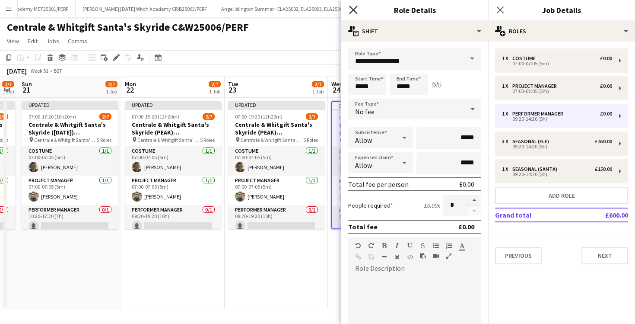
click at [354, 10] on icon "Close pop-in" at bounding box center [353, 10] width 8 height 8
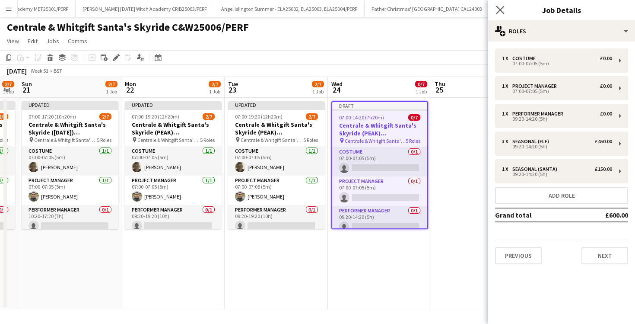
click at [504, 9] on icon "Close pop-in" at bounding box center [500, 10] width 8 height 8
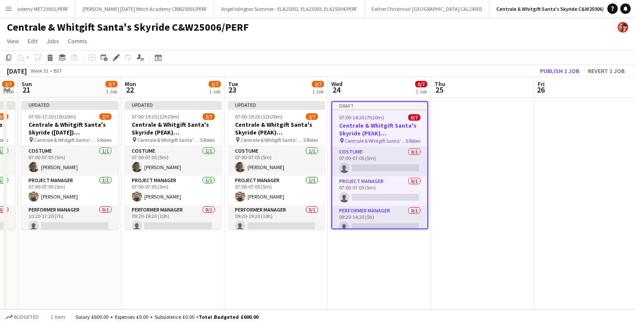
click at [386, 109] on div at bounding box center [379, 110] width 95 height 2
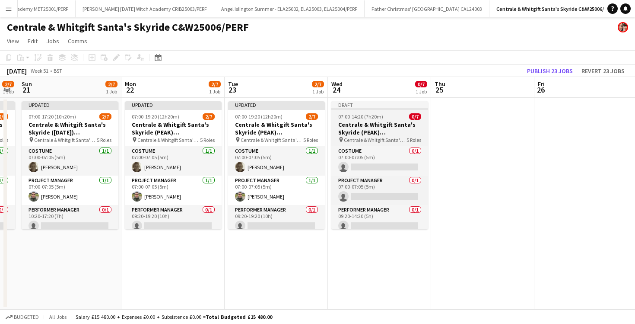
click at [381, 138] on span "Centrale & Whitgift Santa's Skyride C&W25006/PERF" at bounding box center [375, 140] width 63 height 6
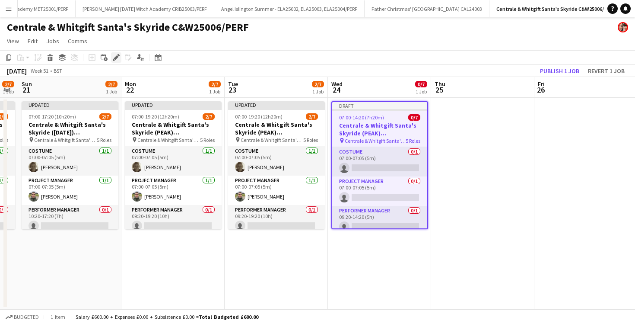
click at [120, 59] on div "Edit" at bounding box center [116, 57] width 10 height 10
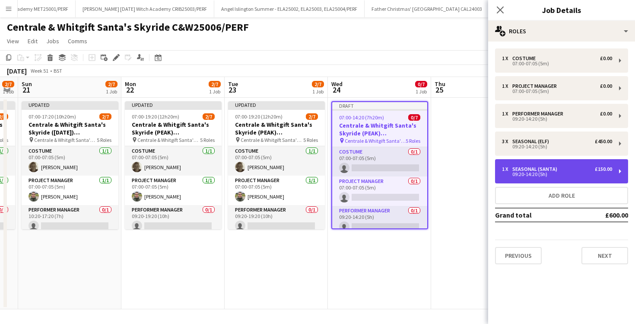
click at [522, 172] on div "09:20-14:20 (5h)" at bounding box center [557, 174] width 110 height 4
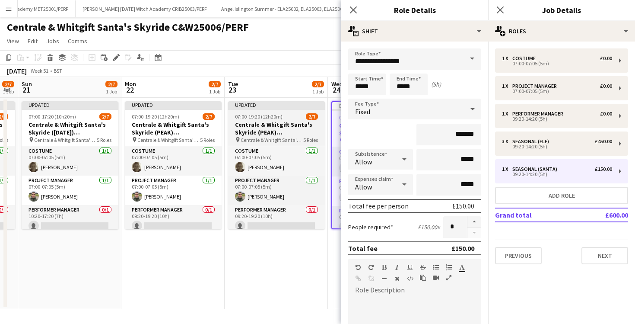
click at [275, 128] on h3 "Centrale & Whitgift Santa's Skyride (PEAK) C&W25006/PERF" at bounding box center [276, 129] width 97 height 16
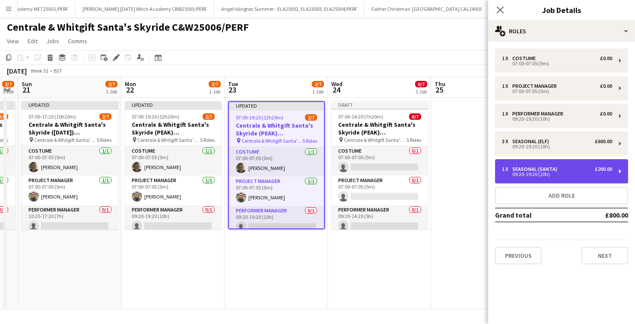
click at [533, 163] on div "1 x Seasonal (Santa) £200.00 09:20-19:20 (10h)" at bounding box center [561, 171] width 133 height 24
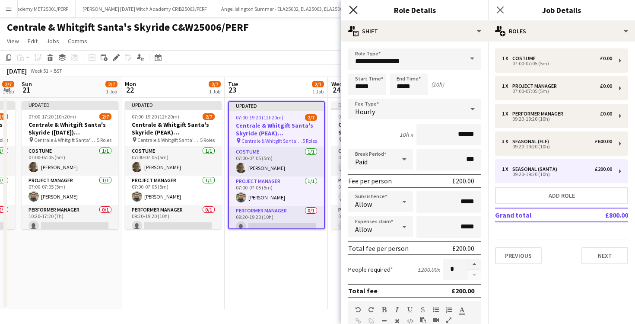
click at [355, 12] on icon at bounding box center [353, 10] width 8 height 8
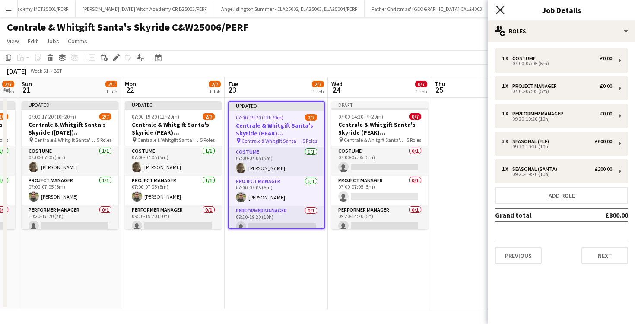
click at [498, 11] on icon "Close pop-in" at bounding box center [500, 10] width 8 height 8
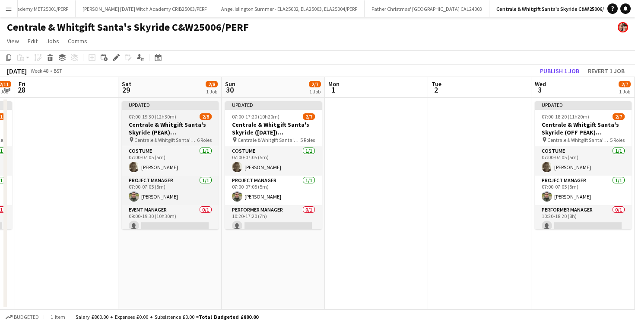
scroll to position [0, 398]
click at [192, 130] on h3 "Centrale & Whitgift Santa's Skyride (PEAK) C&W25006/PERF" at bounding box center [169, 129] width 97 height 16
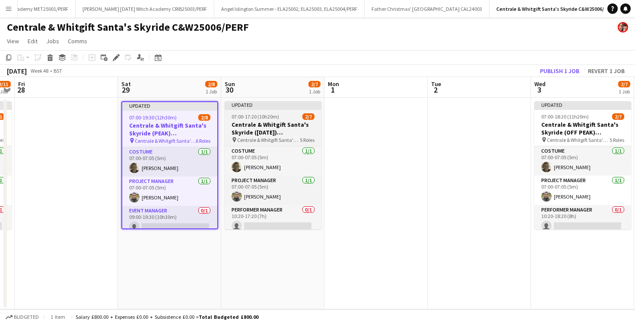
click at [260, 134] on h3 "Centrale & Whitgift Santa's Skyride (SUNDAY) C&W25006/PERF" at bounding box center [273, 129] width 97 height 16
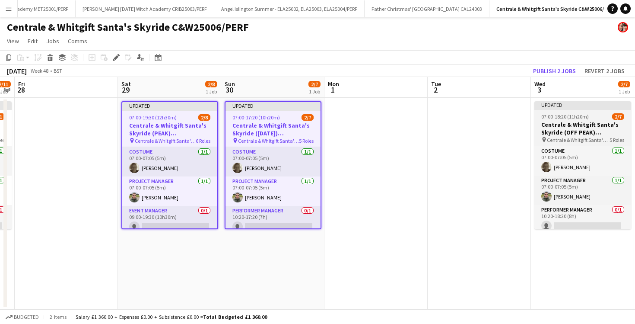
click at [567, 131] on h3 "Centrale & Whitgift Santa's Skyride (OFF PEAK) C&W25006/PERF" at bounding box center [583, 129] width 97 height 16
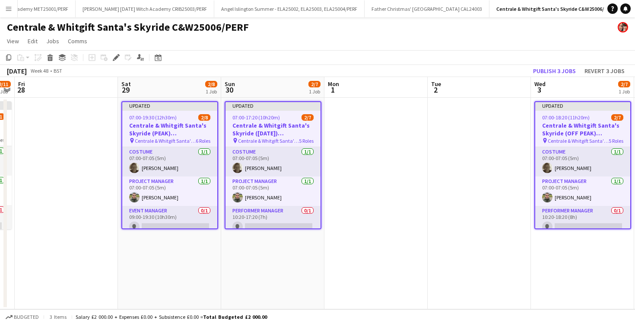
click at [397, 137] on app-date-cell at bounding box center [376, 203] width 103 height 211
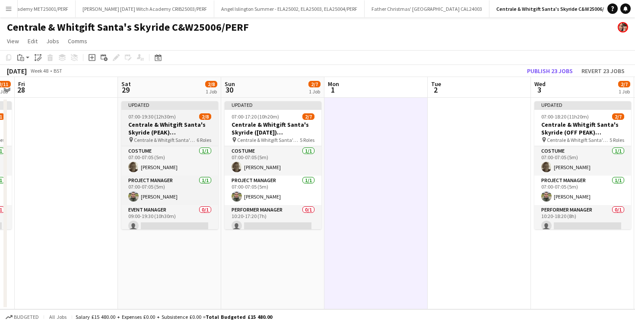
click at [164, 111] on app-job-card "Updated 07:00-19:30 (12h30m) 2/8 Centrale & Whitgift Santa's Skyride (PEAK) C&W…" at bounding box center [169, 165] width 97 height 128
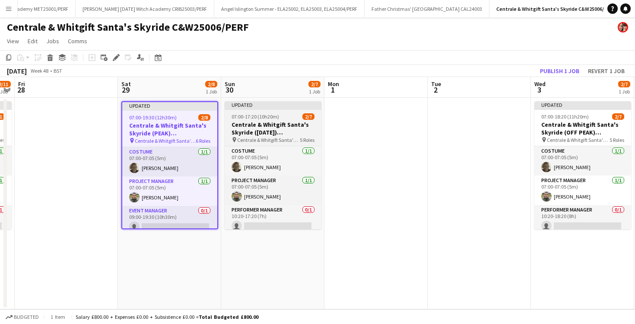
click at [270, 120] on app-job-card "Updated 07:00-17:20 (10h20m) 2/7 Centrale & Whitgift Santa's Skyride (SUNDAY) C…" at bounding box center [273, 165] width 97 height 128
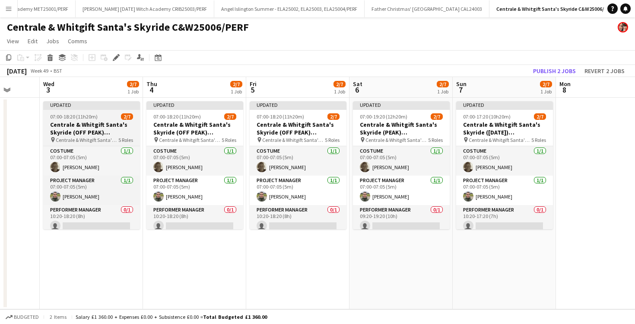
click at [74, 114] on span "07:00-18:20 (11h20m)" at bounding box center [74, 116] width 48 height 6
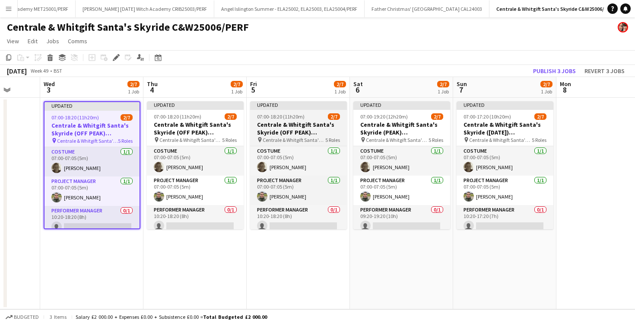
click at [264, 119] on span "07:00-18:20 (11h20m)" at bounding box center [281, 116] width 48 height 6
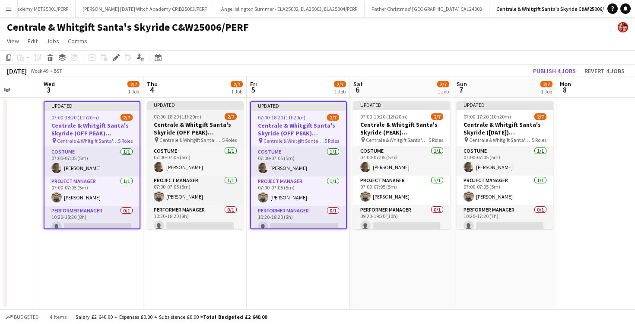
click at [214, 119] on div "07:00-18:20 (11h20m) 2/7" at bounding box center [195, 116] width 97 height 6
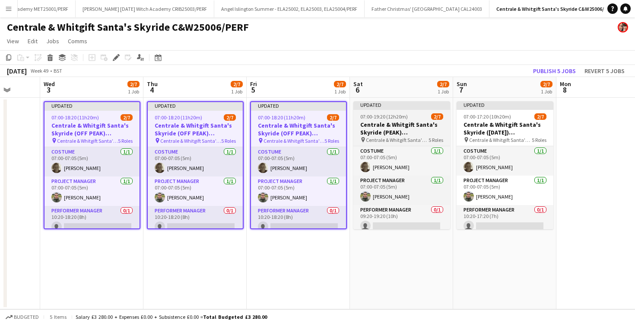
click at [392, 124] on h3 "Centrale & Whitgift Santa's Skyride (PEAK) C&W25006/PERF" at bounding box center [402, 129] width 97 height 16
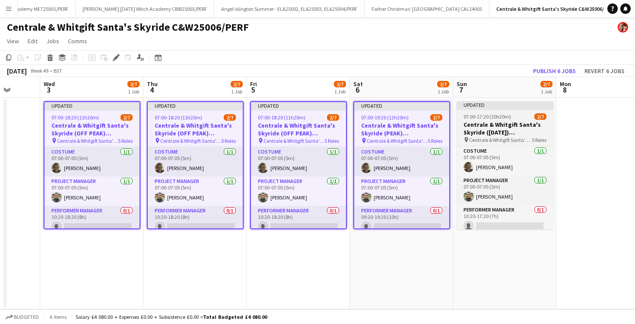
click at [502, 138] on span "Centrale & Whitgift Santa's Skyride C&W25006/PERF" at bounding box center [500, 140] width 63 height 6
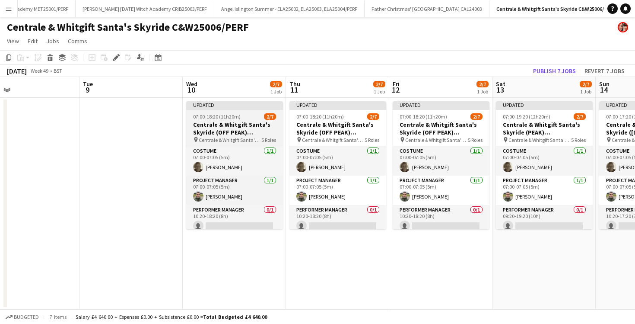
scroll to position [0, 233]
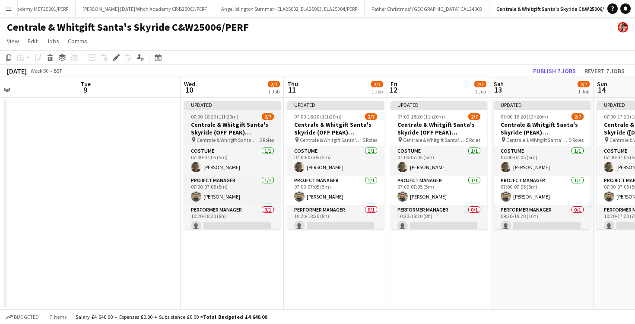
click at [239, 117] on div "07:00-18:20 (11h20m) 2/7" at bounding box center [232, 116] width 97 height 6
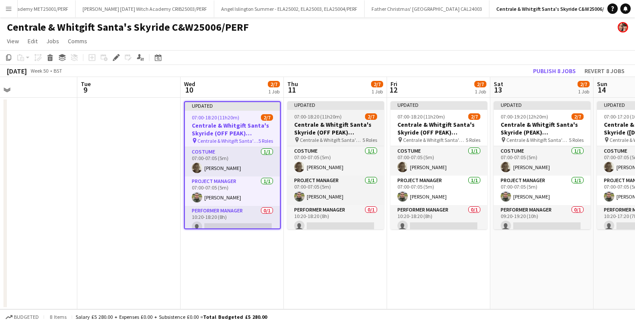
click at [310, 118] on span "07:00-18:20 (11h20m)" at bounding box center [318, 116] width 48 height 6
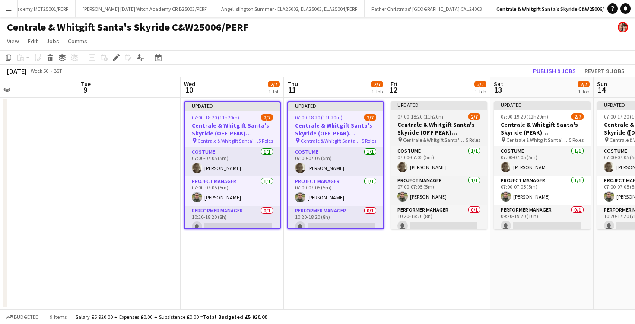
click at [411, 127] on h3 "Centrale & Whitgift Santa's Skyride (OFF PEAK) C&W25006/PERF" at bounding box center [439, 129] width 97 height 16
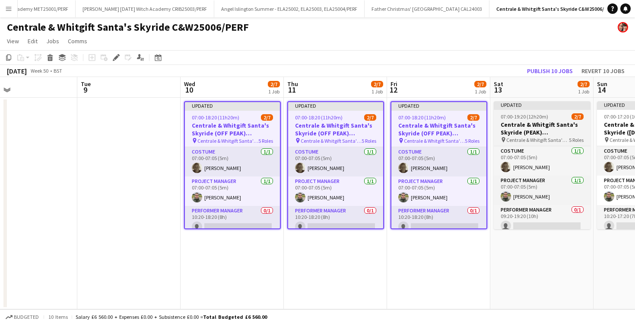
click at [528, 127] on h3 "Centrale & Whitgift Santa's Skyride (PEAK) C&W25006/PERF" at bounding box center [542, 129] width 97 height 16
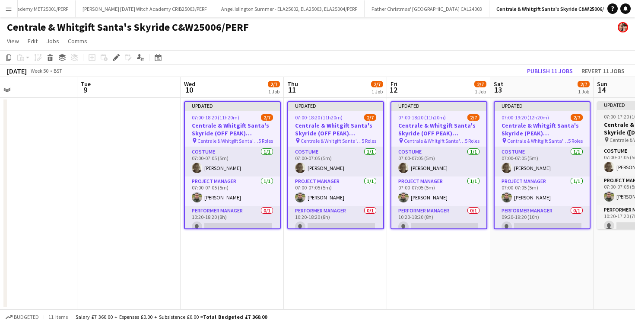
click at [618, 124] on h3 "Centrale & Whitgift Santa's Skyride (SUNDAY) C&W25006/PERF" at bounding box center [645, 129] width 97 height 16
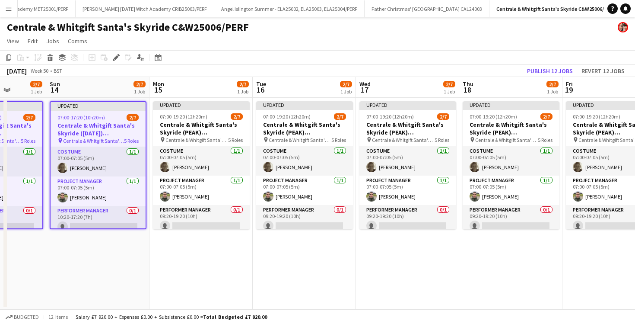
scroll to position [0, 427]
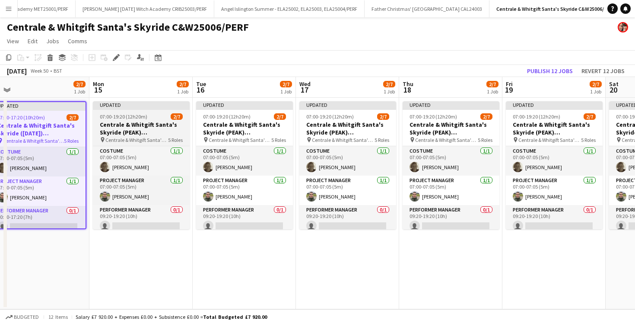
click at [163, 122] on h3 "Centrale & Whitgift Santa's Skyride (PEAK) C&W25006/PERF" at bounding box center [141, 129] width 97 height 16
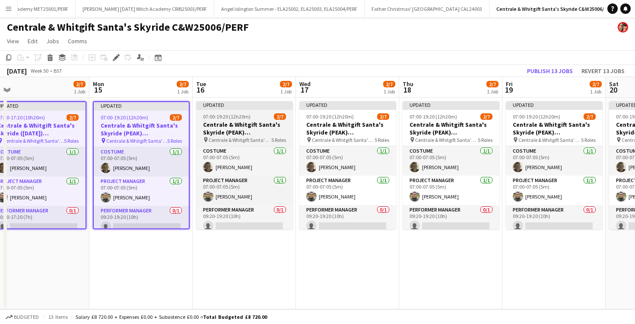
click at [226, 122] on h3 "Centrale & Whitgift Santa's Skyride (PEAK) C&W25006/PERF" at bounding box center [244, 129] width 97 height 16
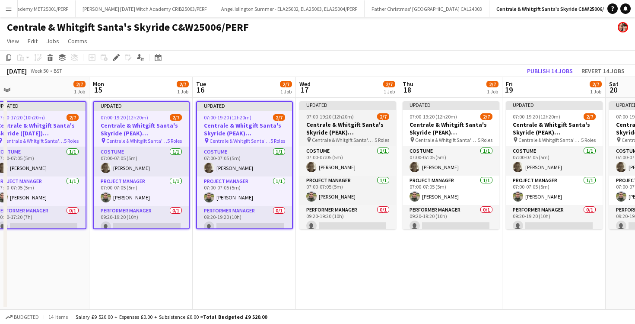
click at [336, 123] on h3 "Centrale & Whitgift Santa's Skyride (PEAK) C&W25006/PERF" at bounding box center [348, 129] width 97 height 16
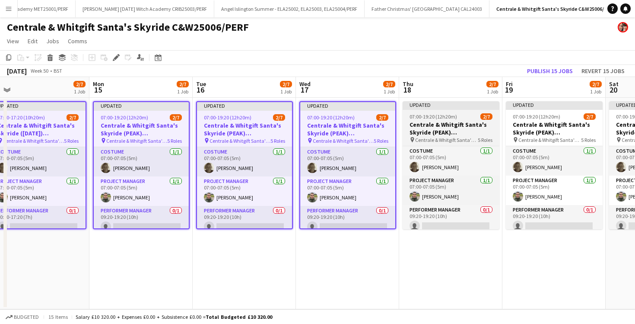
click at [433, 125] on h3 "Centrale & Whitgift Santa's Skyride (PEAK) C&W25006/PERF" at bounding box center [451, 129] width 97 height 16
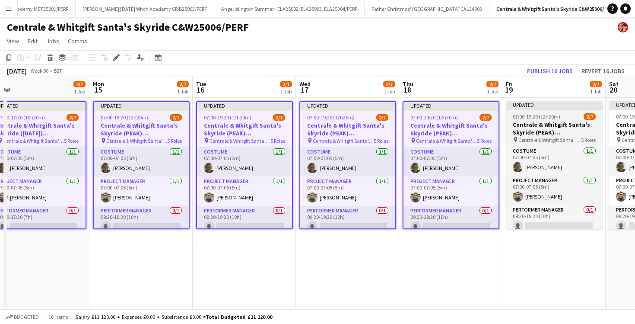
click at [548, 128] on h3 "Centrale & Whitgift Santa's Skyride (PEAK) C&W25006/PERF" at bounding box center [554, 129] width 97 height 16
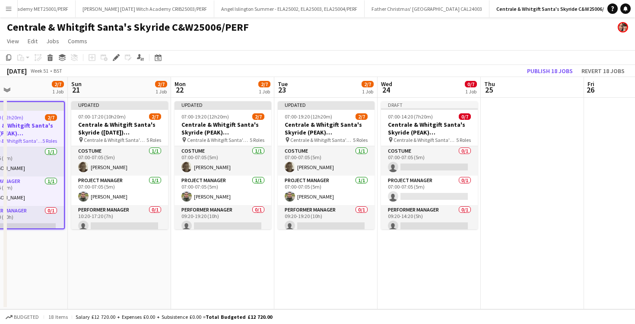
scroll to position [0, 341]
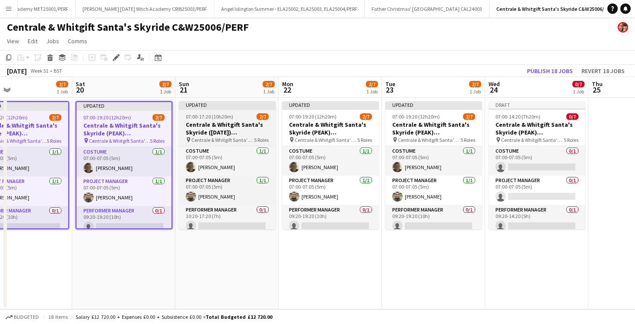
click at [254, 121] on h3 "Centrale & Whitgift Santa's Skyride (SUNDAY) C&W25006/PERF" at bounding box center [227, 129] width 97 height 16
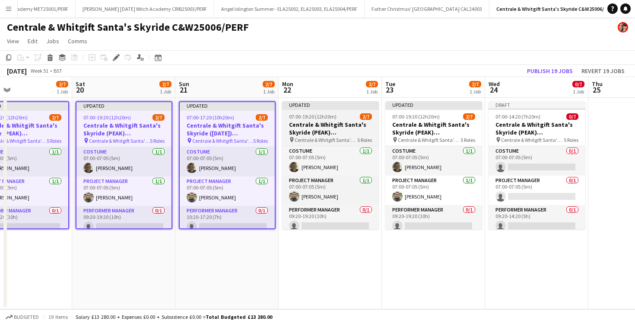
click at [291, 122] on h3 "Centrale & Whitgift Santa's Skyride (PEAK) C&W25006/PERF" at bounding box center [330, 129] width 97 height 16
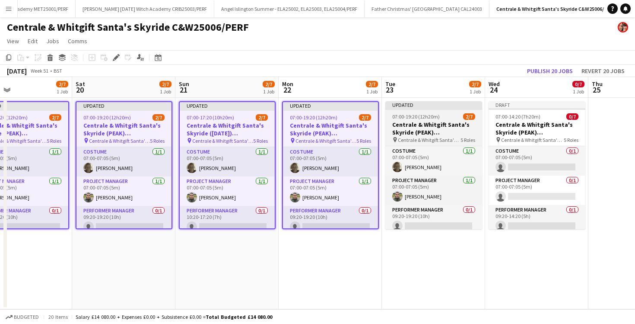
click at [425, 127] on h3 "Centrale & Whitgift Santa's Skyride (PEAK) C&W25006/PERF" at bounding box center [434, 129] width 97 height 16
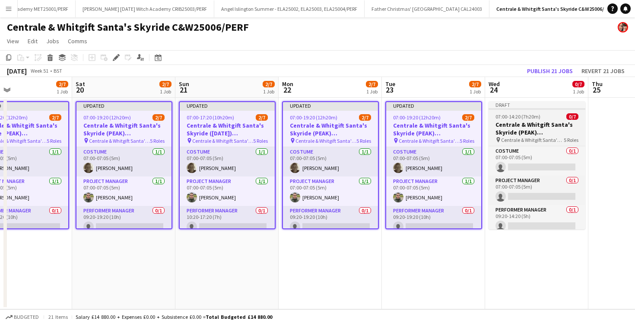
click at [516, 122] on h3 "Centrale & Whitgift Santa's Skyride (PEAK) C&W25006/PERF" at bounding box center [537, 129] width 97 height 16
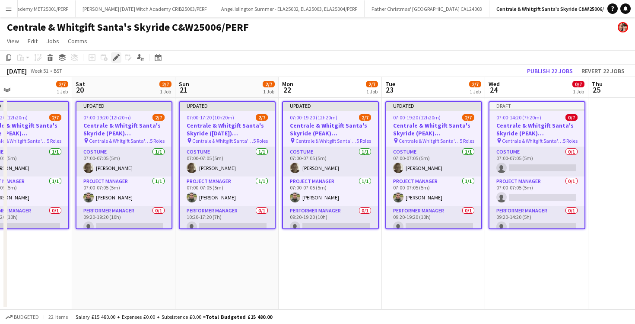
click at [117, 58] on icon "Edit" at bounding box center [116, 57] width 7 height 7
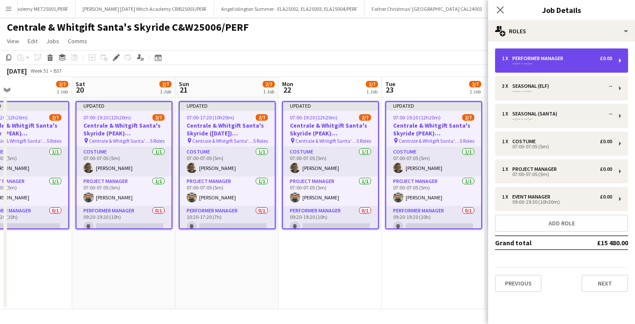
click at [551, 64] on div "--:-- - --:--" at bounding box center [557, 63] width 110 height 4
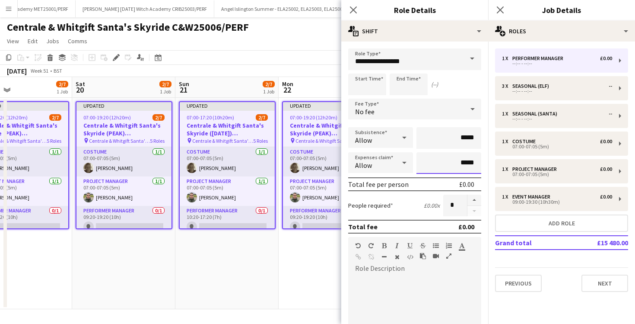
click at [465, 165] on input "*****" at bounding box center [449, 163] width 65 height 22
type input "**"
type input "******"
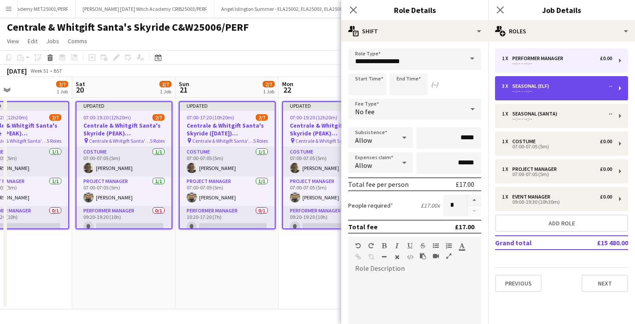
click at [510, 89] on div "3 x" at bounding box center [507, 86] width 10 height 6
type input "**********"
type input "*****"
type input "*"
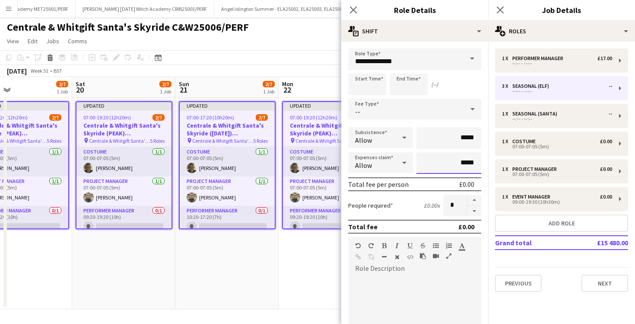
click at [463, 163] on input "*****" at bounding box center [449, 163] width 65 height 22
type input "**"
type input "******"
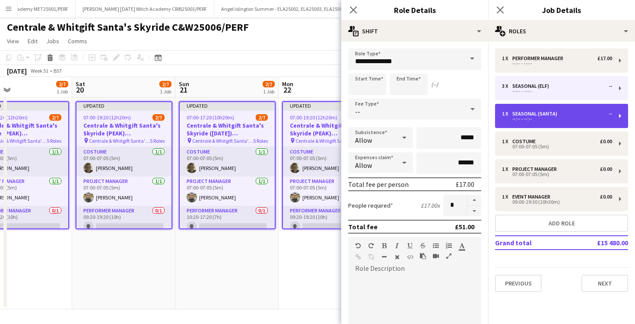
click at [518, 118] on div "--:-- - --:--" at bounding box center [557, 119] width 110 height 4
type input "**********"
type input "*****"
type input "*"
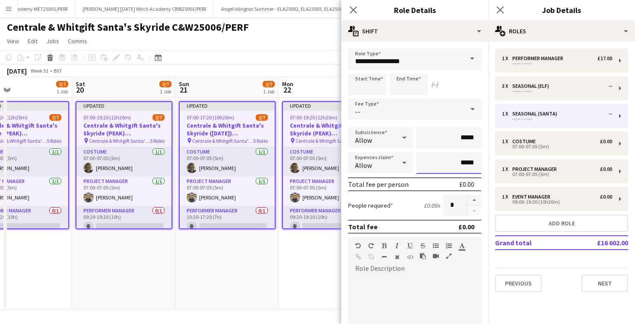
click at [464, 159] on input "*****" at bounding box center [449, 163] width 65 height 22
type input "**"
type input "******"
click at [586, 288] on button "Next" at bounding box center [605, 282] width 47 height 17
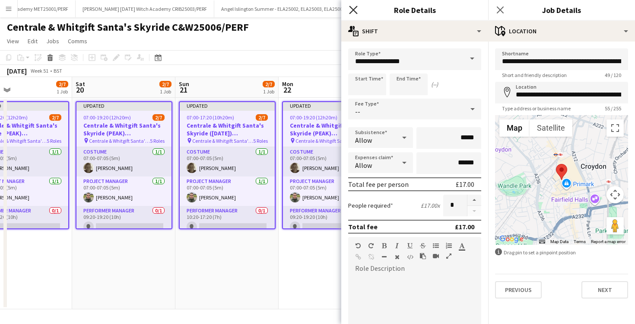
click at [354, 9] on icon at bounding box center [353, 10] width 8 height 8
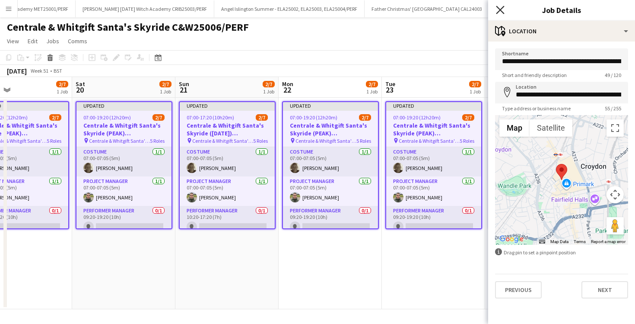
click at [501, 10] on icon at bounding box center [500, 10] width 8 height 8
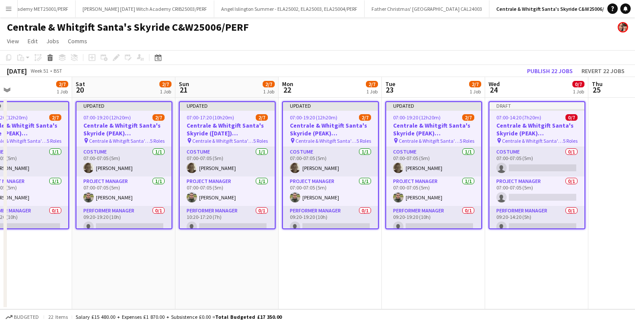
click at [441, 56] on app-toolbar "Copy Paste Paste Command V Paste with crew Command Shift V Paste linked Job Del…" at bounding box center [317, 57] width 635 height 15
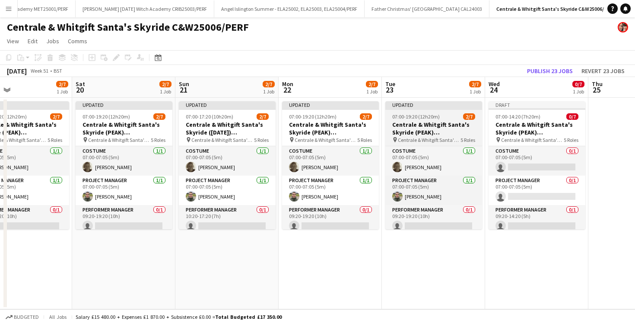
click at [433, 129] on h3 "Centrale & Whitgift Santa's Skyride (PEAK) C&W25006/PERF" at bounding box center [434, 129] width 97 height 16
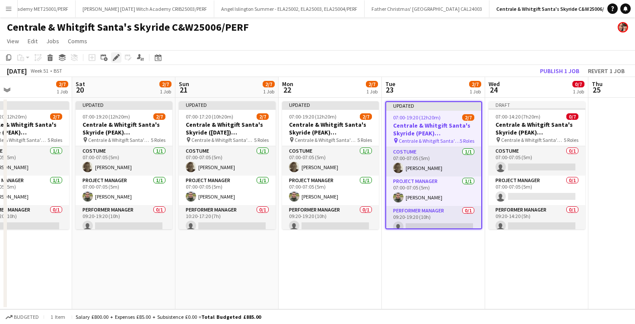
click at [117, 56] on icon at bounding box center [116, 57] width 5 height 5
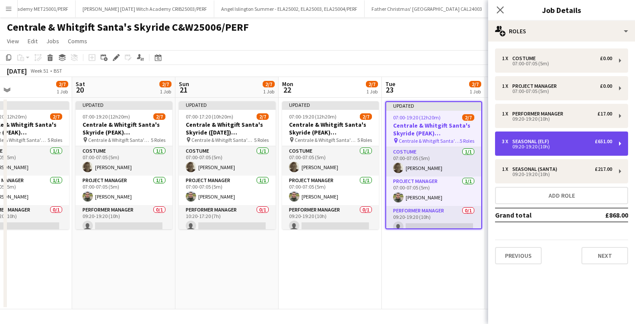
click at [529, 140] on div "Seasonal (Elf)" at bounding box center [533, 141] width 40 height 6
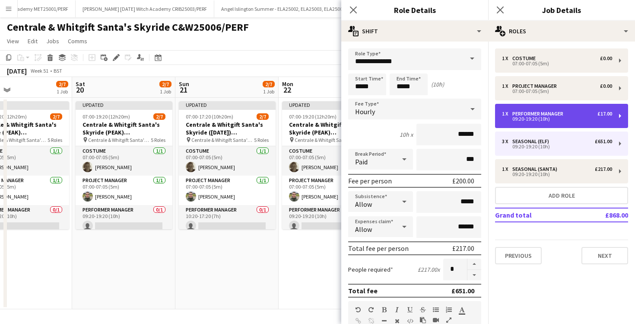
click at [527, 113] on div "Performer Manager" at bounding box center [540, 114] width 54 height 6
type input "**********"
type input "*"
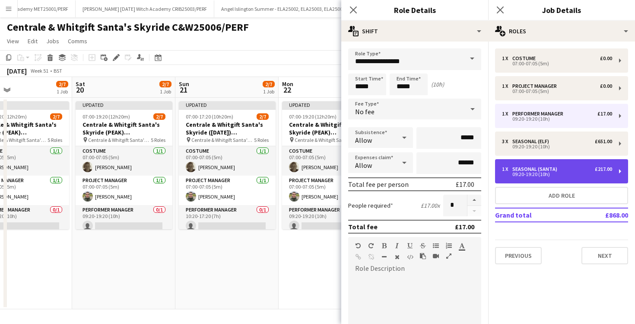
click at [539, 172] on div "09:20-19:20 (10h)" at bounding box center [557, 174] width 110 height 4
type input "**********"
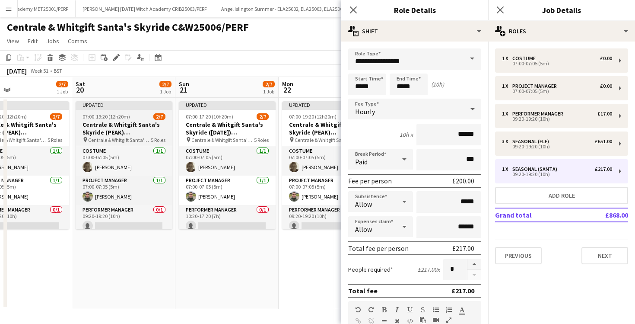
click at [126, 119] on span "07:00-19:20 (12h20m)" at bounding box center [107, 116] width 48 height 6
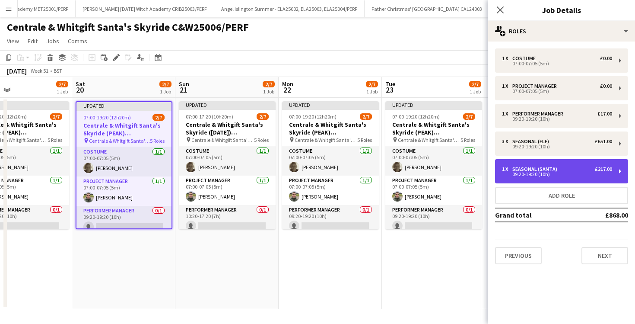
click at [554, 159] on div "1 x Seasonal (Santa) £217.00 09:20-19:20 (10h)" at bounding box center [561, 171] width 133 height 24
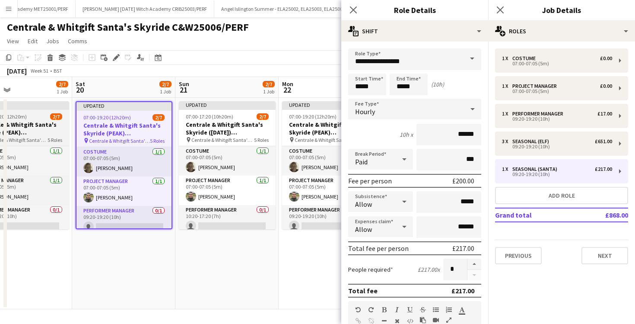
click at [42, 131] on h3 "Centrale & Whitgift Santa's Skyride (PEAK) C&W25006/PERF" at bounding box center [20, 129] width 97 height 16
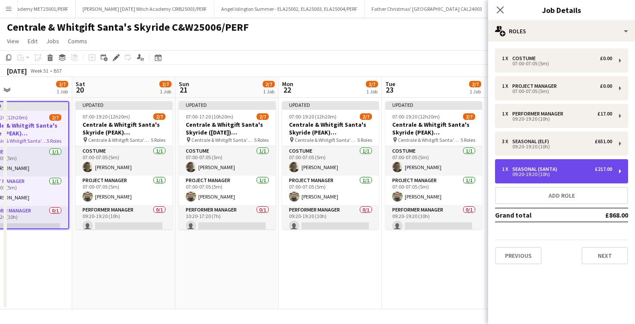
click at [499, 162] on div "1 x Seasonal (Santa) £217.00 09:20-19:20 (10h)" at bounding box center [561, 171] width 133 height 24
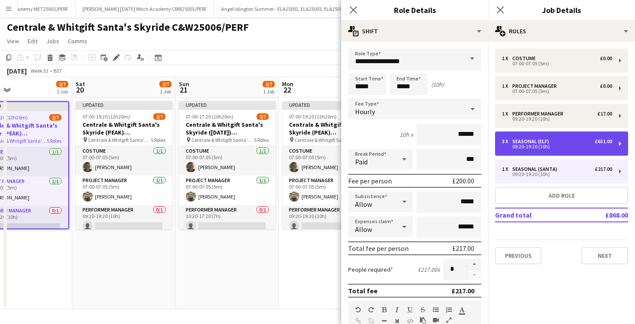
click at [505, 147] on div "09:20-19:20 (10h)" at bounding box center [557, 146] width 110 height 4
type input "**********"
type input "*"
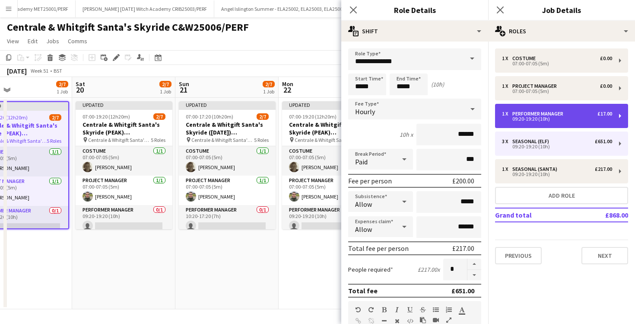
click at [515, 113] on div "Performer Manager" at bounding box center [540, 114] width 54 height 6
type input "**********"
type input "*"
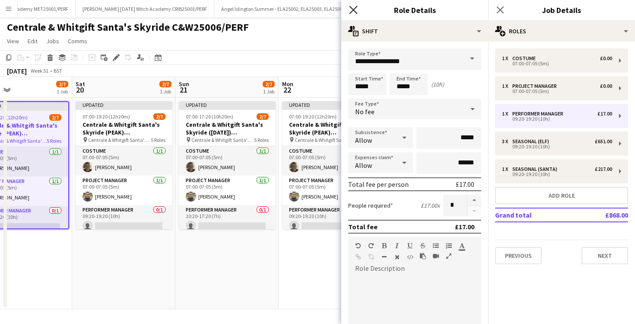
click at [354, 6] on icon "Close pop-in" at bounding box center [353, 10] width 8 height 8
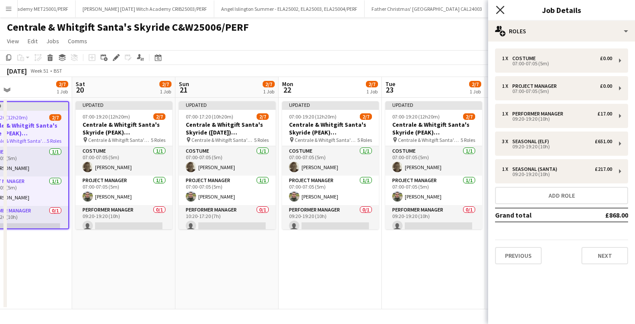
click at [498, 11] on icon at bounding box center [500, 10] width 8 height 8
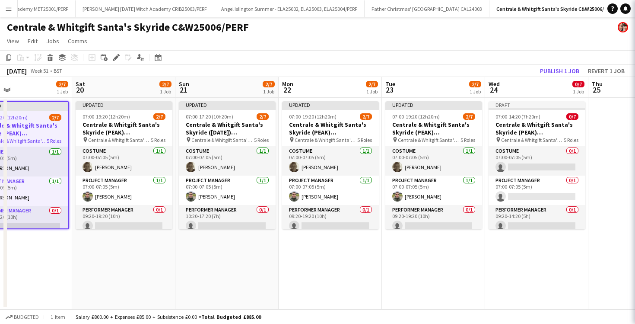
click at [426, 50] on app-page-menu "View Day view expanded Day view collapsed Month view Date picker Jump to today …" at bounding box center [317, 42] width 635 height 16
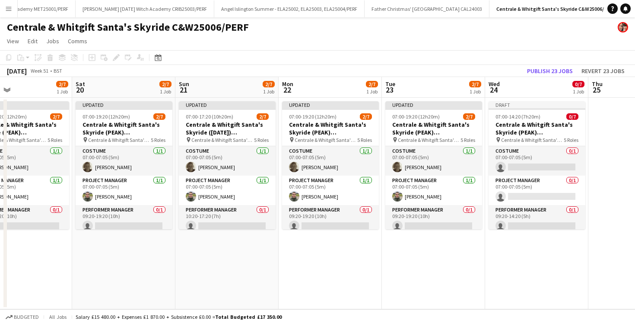
click at [309, 271] on app-date-cell "Updated 07:00-19:20 (12h20m) 2/7 Centrale & Whitgift Santa's Skyride (PEAK) C&W…" at bounding box center [330, 203] width 103 height 211
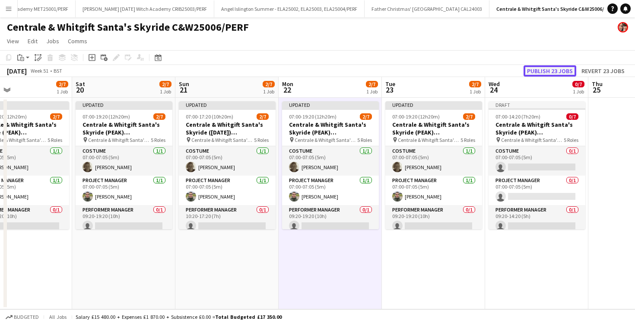
click at [548, 74] on button "Publish 23 jobs" at bounding box center [550, 70] width 53 height 11
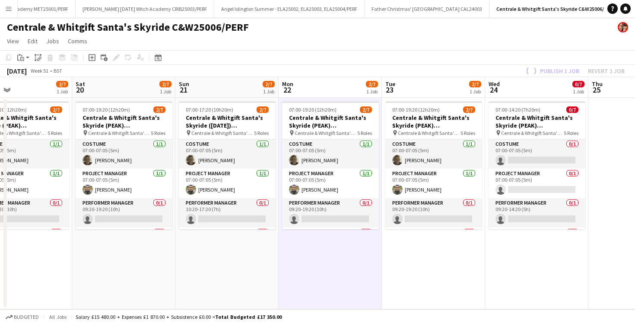
click at [244, 262] on app-date-cell "07:00-17:20 (10h20m) 2/7 Centrale & Whitgift Santa's Skyride (SUNDAY) C&W25006/…" at bounding box center [226, 203] width 103 height 211
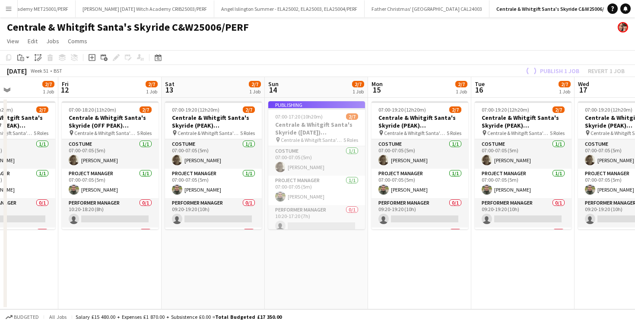
scroll to position [0, 211]
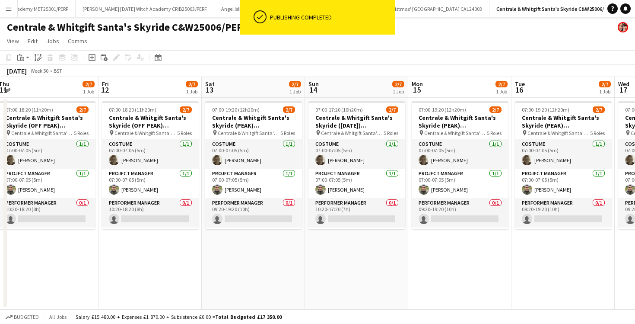
click at [250, 274] on app-date-cell "07:00-19:20 (12h20m) 2/7 Centrale & Whitgift Santa's Skyride (PEAK) C&W25006/PE…" at bounding box center [253, 203] width 103 height 211
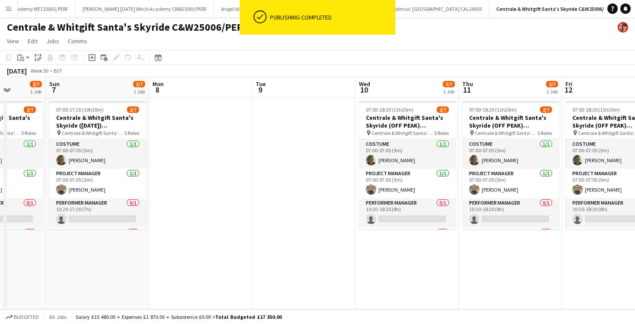
scroll to position [0, 229]
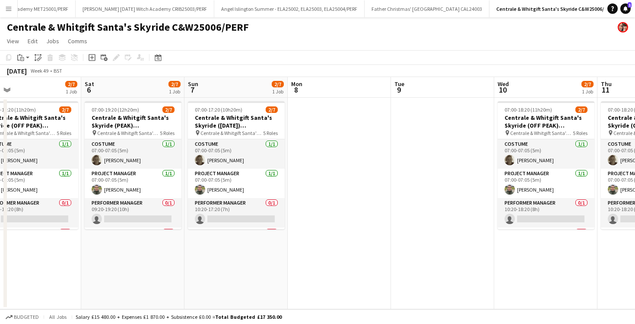
click at [11, 15] on button "Menu" at bounding box center [8, 8] width 17 height 17
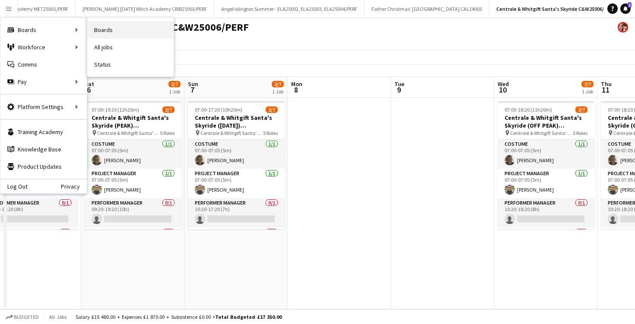
click at [104, 33] on link "Boards" at bounding box center [130, 29] width 86 height 17
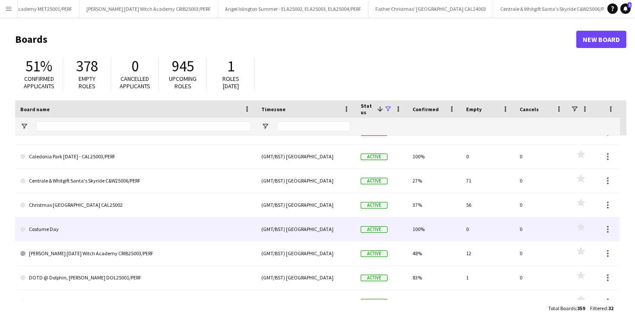
scroll to position [201, 0]
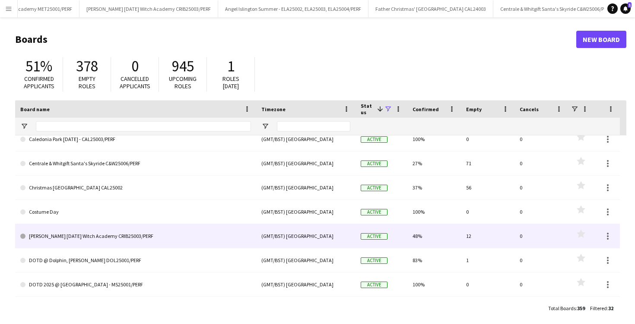
click at [112, 233] on link "[PERSON_NAME] [DATE] Witch Academy CRIB25003/PERF" at bounding box center [135, 236] width 231 height 24
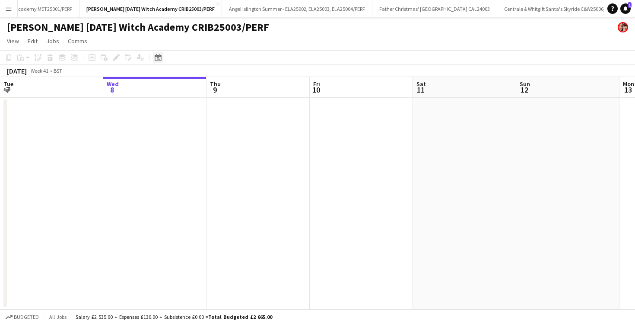
click at [153, 56] on div "Date picker" at bounding box center [158, 57] width 10 height 10
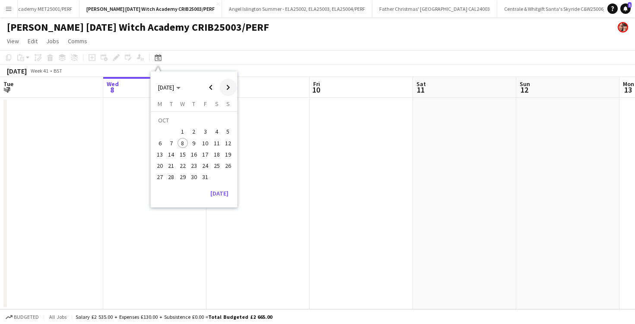
click at [231, 87] on span "Next month" at bounding box center [228, 87] width 17 height 17
click at [217, 86] on span "Previous month" at bounding box center [210, 87] width 17 height 17
click at [349, 216] on app-date-cell at bounding box center [361, 203] width 103 height 211
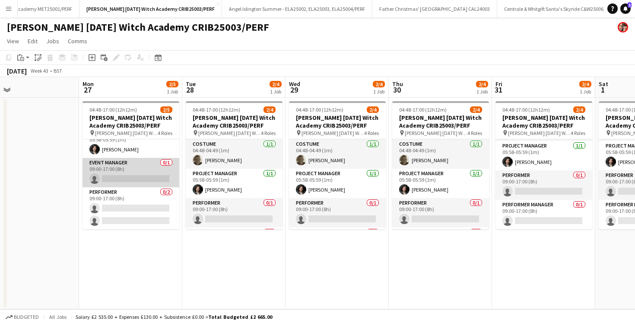
click at [156, 175] on app-card-role "Event Manager 0/1 09:00-17:00 (8h) single-neutral-actions" at bounding box center [131, 172] width 97 height 29
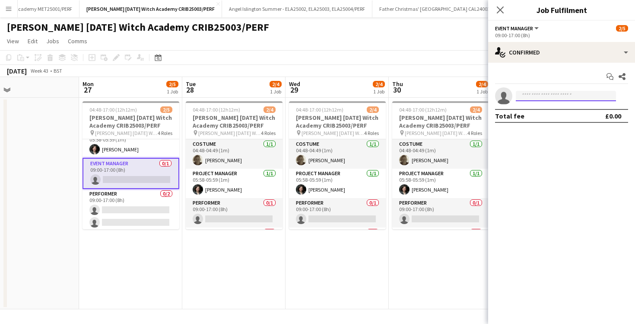
click at [526, 98] on input at bounding box center [566, 96] width 100 height 10
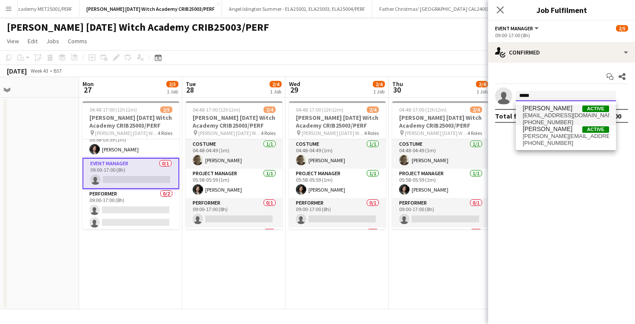
type input "*****"
click at [530, 112] on span "Naomi Campbell" at bounding box center [548, 108] width 50 height 7
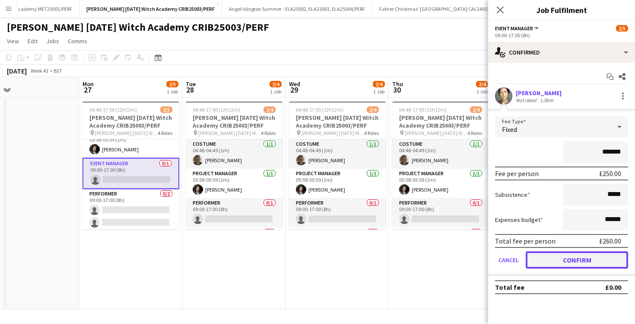
click at [573, 259] on button "Confirm" at bounding box center [577, 259] width 102 height 17
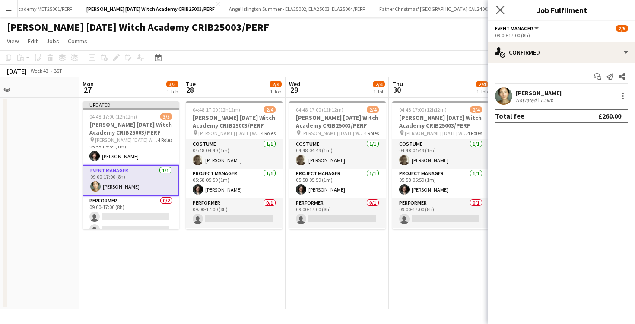
click at [505, 10] on app-icon "Close pop-in" at bounding box center [500, 10] width 13 height 13
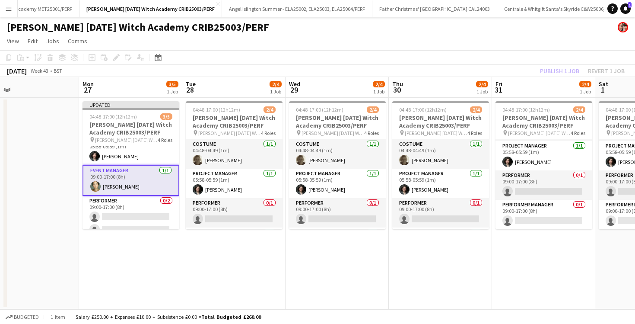
click at [510, 55] on app-toolbar "Copy Paste Paste Command V Paste with crew Command Shift V Paste linked Job Del…" at bounding box center [317, 57] width 635 height 15
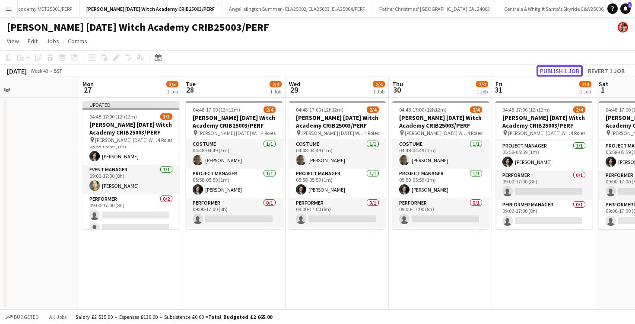
click at [540, 71] on button "Publish 1 job" at bounding box center [560, 70] width 46 height 11
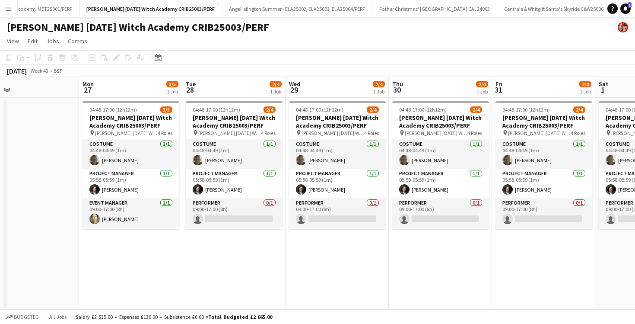
click at [11, 10] on app-icon "Menu" at bounding box center [8, 8] width 7 height 7
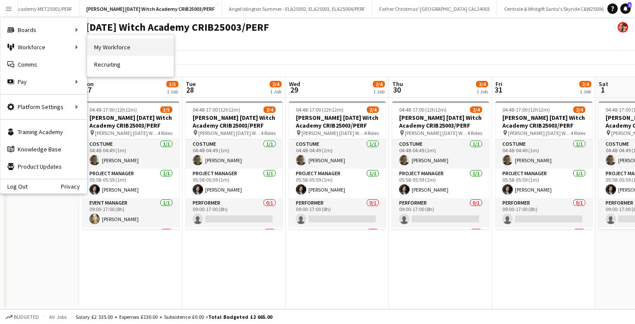
click at [102, 49] on link "My Workforce" at bounding box center [130, 46] width 86 height 17
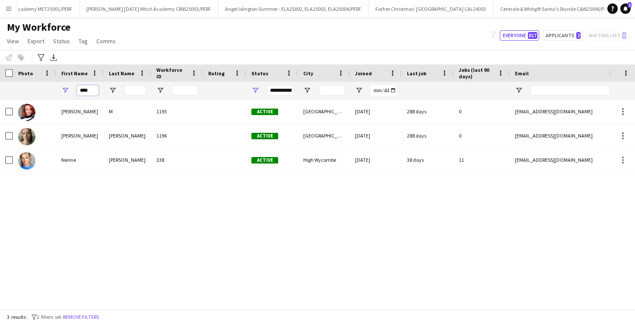
click at [87, 90] on input "****" at bounding box center [88, 90] width 22 height 10
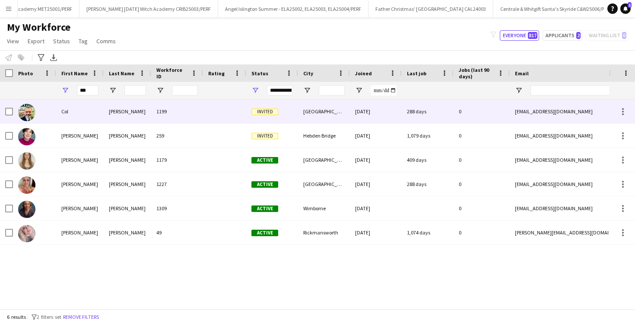
click at [106, 107] on div "Tait" at bounding box center [128, 111] width 48 height 24
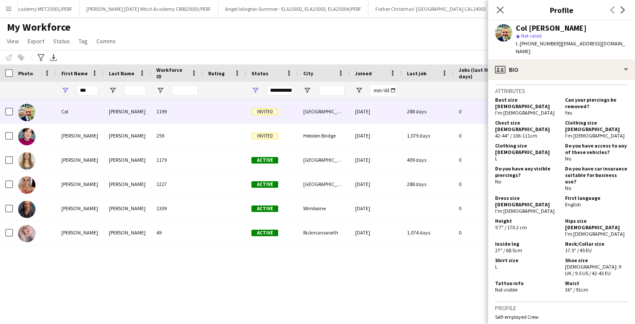
scroll to position [510, 0]
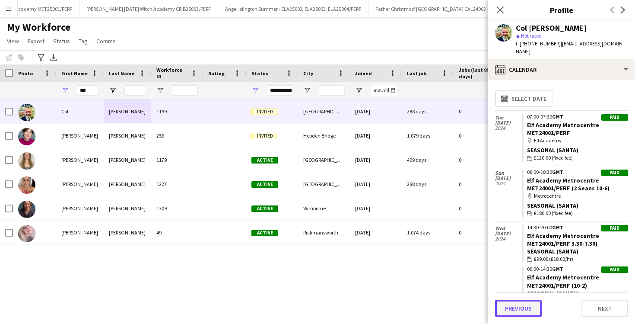
click at [527, 307] on button "Previous" at bounding box center [518, 308] width 47 height 17
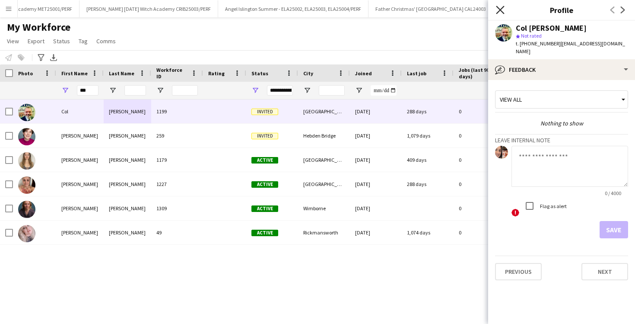
click at [500, 10] on icon at bounding box center [500, 10] width 8 height 8
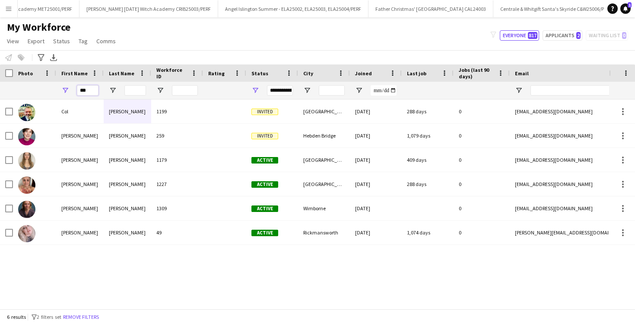
click at [93, 92] on input "***" at bounding box center [88, 90] width 22 height 10
type input "******"
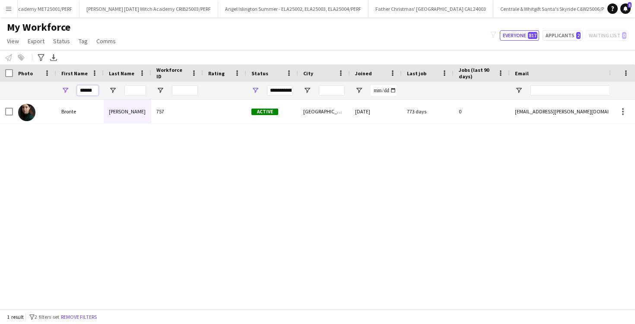
click at [92, 93] on input "******" at bounding box center [88, 90] width 22 height 10
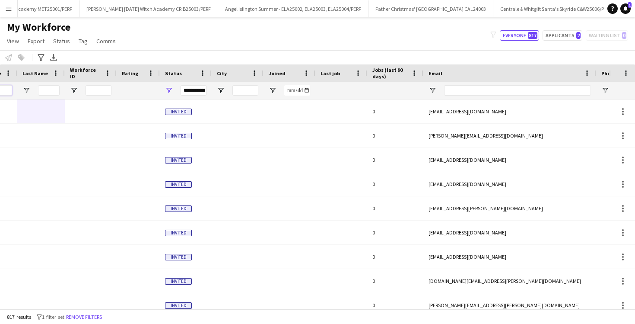
scroll to position [0, 148]
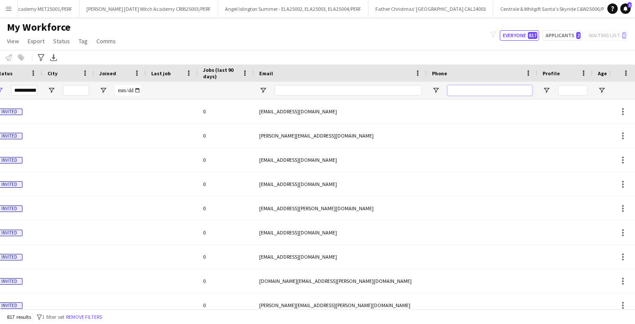
click at [462, 88] on input "Phone Filter Input" at bounding box center [490, 90] width 85 height 10
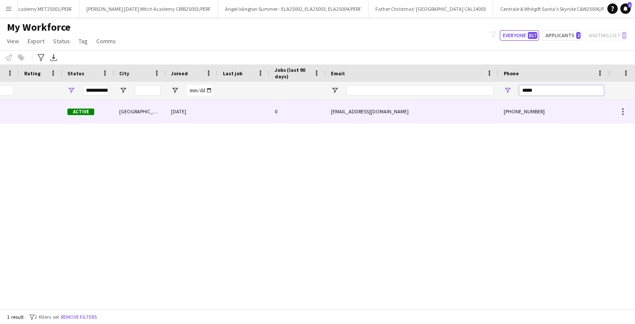
scroll to position [0, 0]
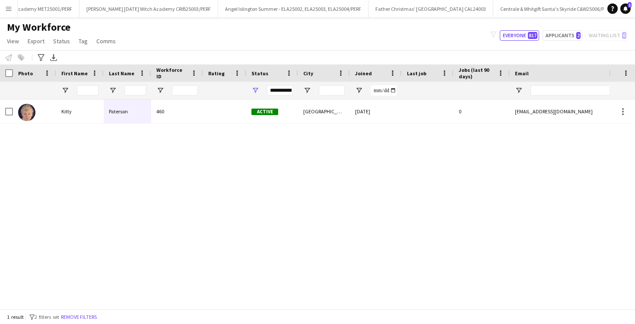
type input "*****"
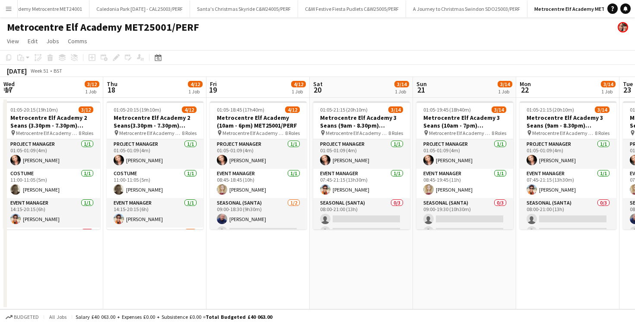
scroll to position [0, 308]
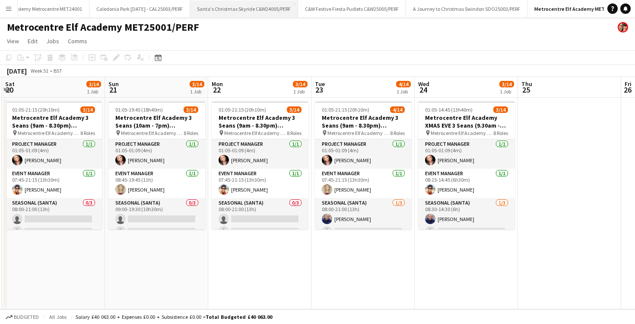
click at [229, 11] on button "Santa's Christmas Skyride C&W24005/PERF Close" at bounding box center [244, 8] width 108 height 17
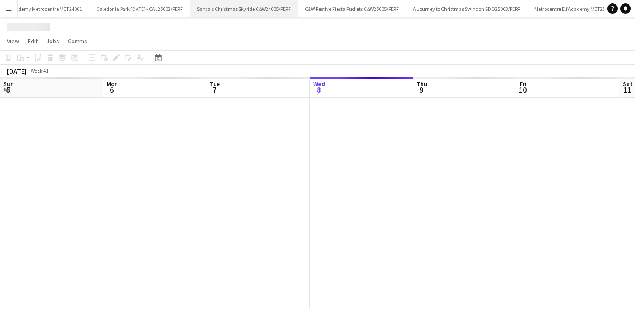
scroll to position [0, 207]
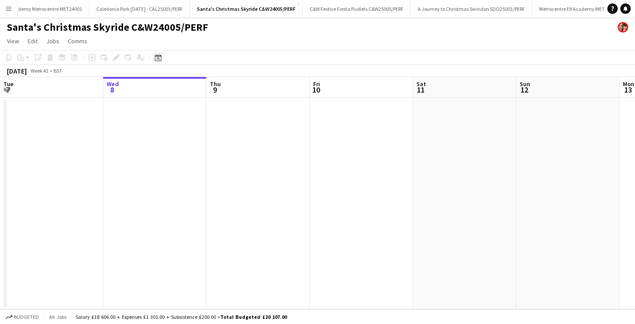
click at [154, 54] on div "Date picker" at bounding box center [158, 57] width 10 height 10
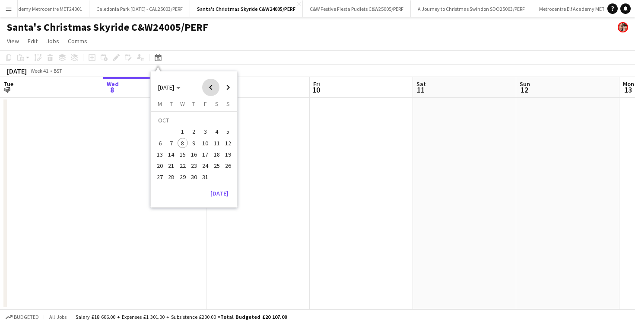
click at [210, 87] on span "Previous month" at bounding box center [210, 87] width 17 height 17
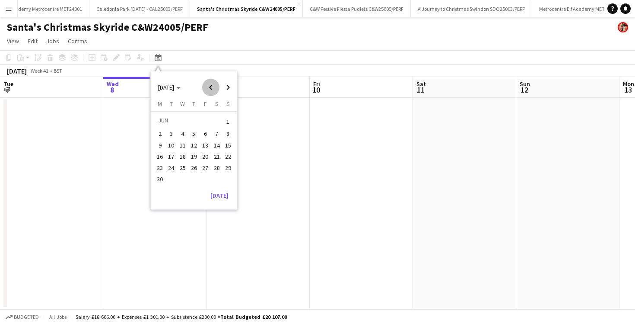
click at [210, 87] on span "Previous month" at bounding box center [210, 87] width 17 height 17
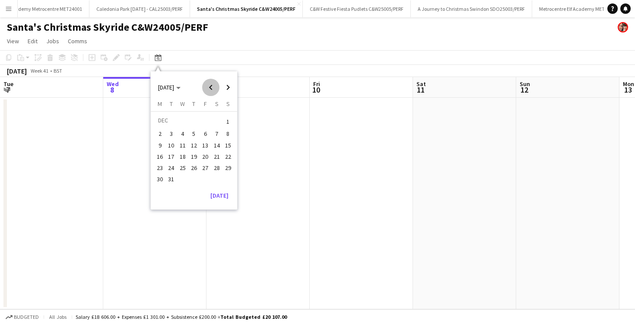
click at [210, 87] on span "Previous month" at bounding box center [210, 87] width 17 height 17
click at [229, 89] on span "Next month" at bounding box center [228, 87] width 17 height 17
click at [196, 170] on span "28" at bounding box center [194, 168] width 10 height 10
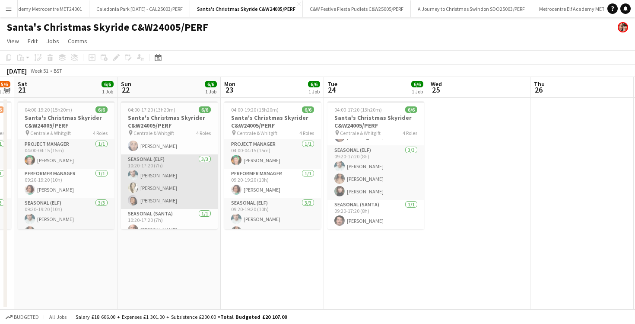
scroll to position [0, 398]
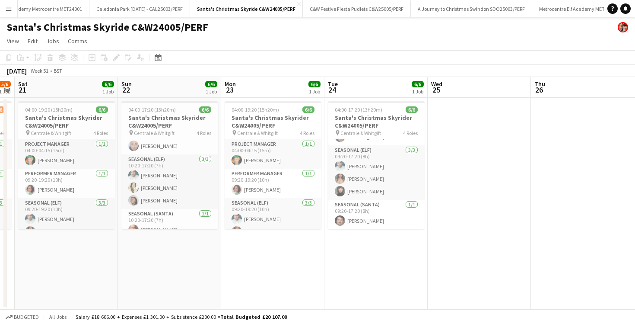
click at [160, 266] on app-date-cell "04:00-17:20 (13h20m) 6/6 Santa's Christmas Skyrider C&W24005/PERF pin Centrale …" at bounding box center [169, 203] width 103 height 211
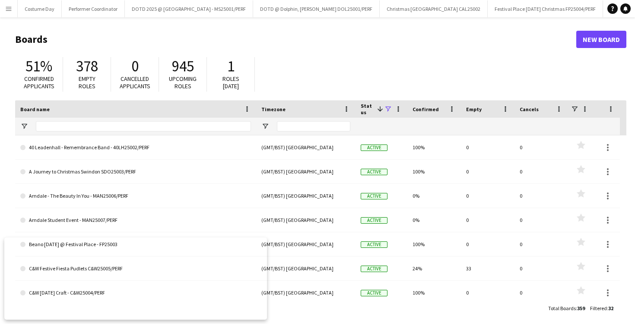
click at [2, 15] on button "Menu" at bounding box center [8, 8] width 17 height 17
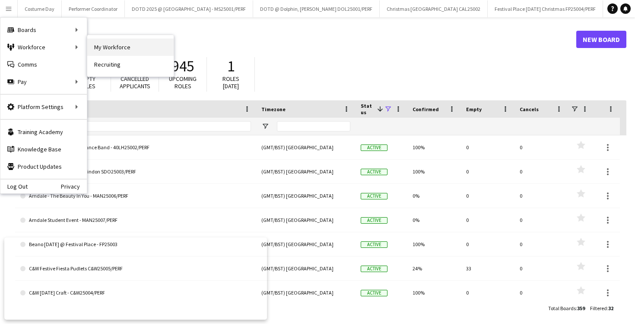
click at [102, 48] on link "My Workforce" at bounding box center [130, 46] width 86 height 17
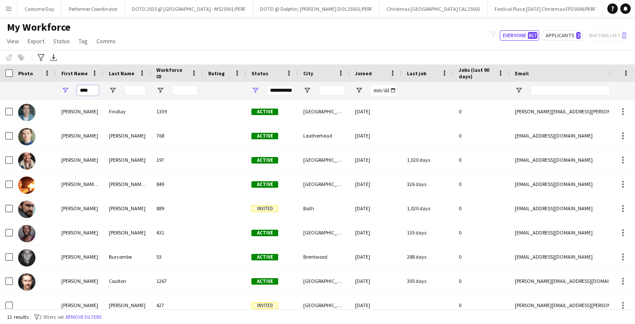
click at [93, 89] on input "****" at bounding box center [88, 90] width 22 height 10
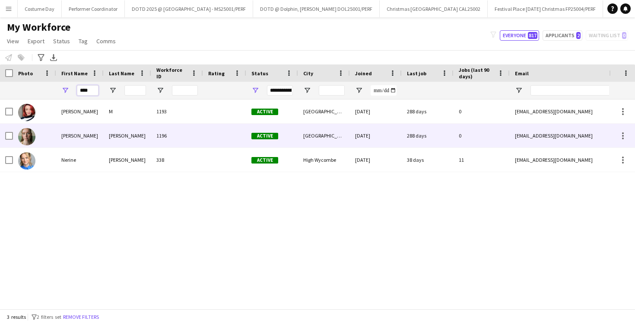
type input "****"
click at [99, 136] on div "[PERSON_NAME]" at bounding box center [80, 136] width 48 height 24
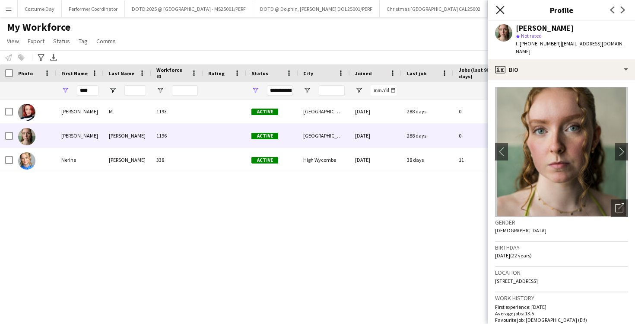
click at [500, 7] on icon "Close pop-in" at bounding box center [500, 10] width 8 height 8
